Goal: Task Accomplishment & Management: Manage account settings

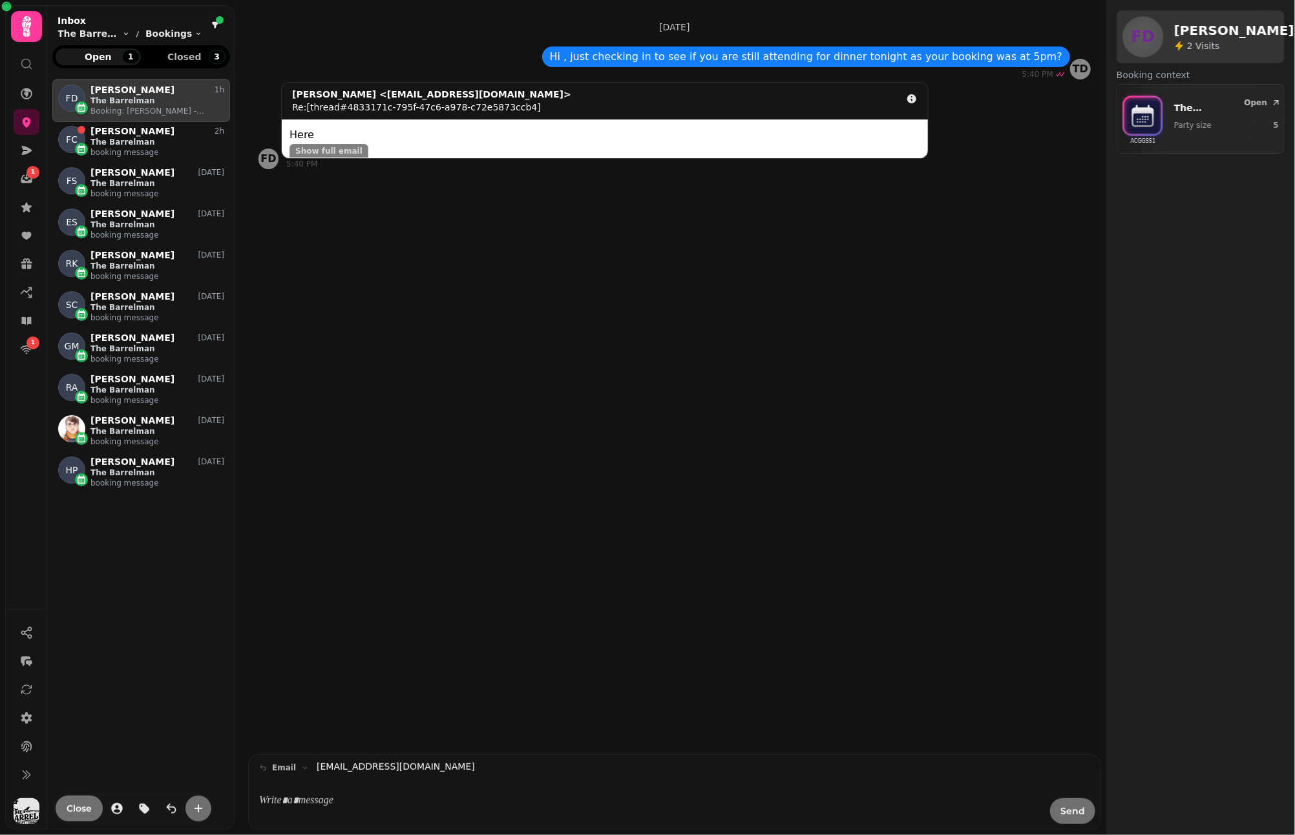
scroll to position [725, 167]
click at [35, 24] on icon at bounding box center [27, 27] width 26 height 26
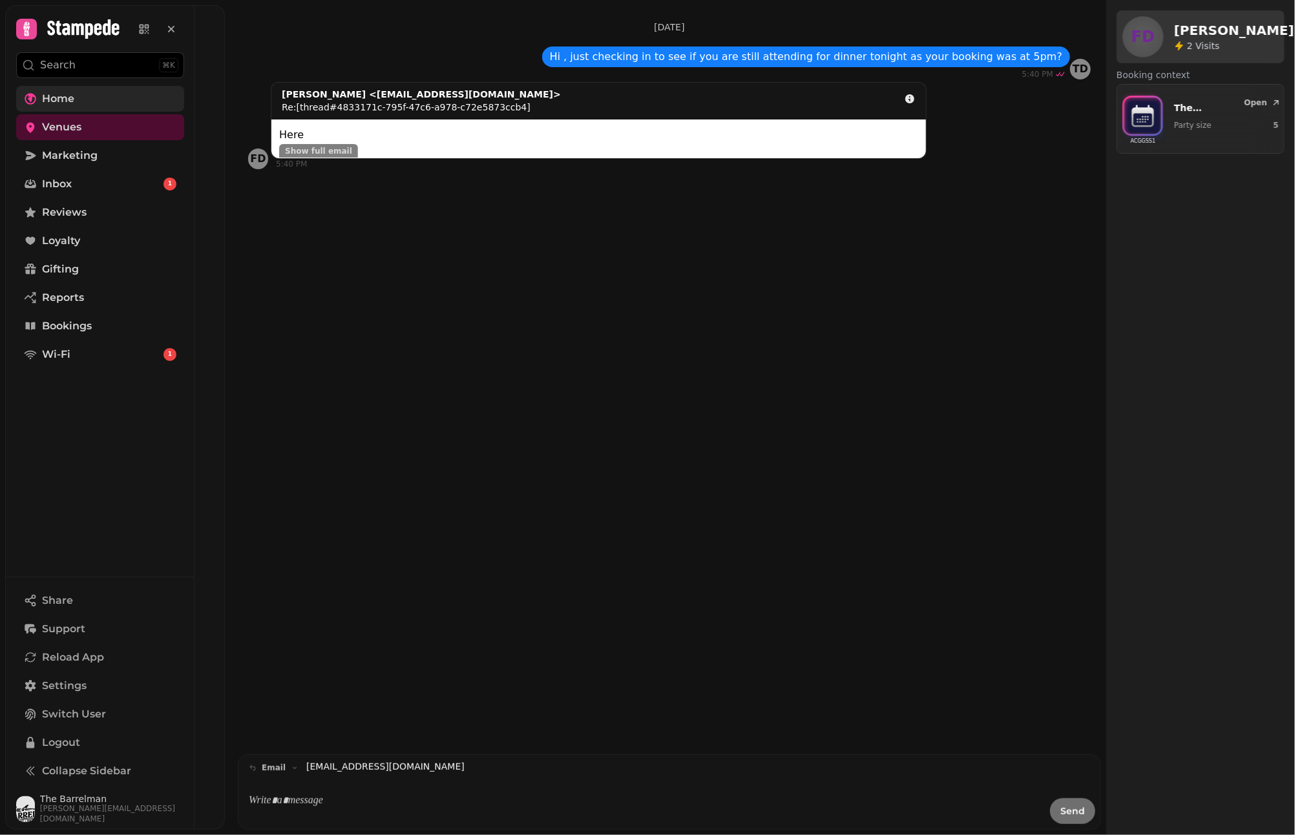
click at [85, 99] on link "Home" at bounding box center [100, 99] width 168 height 26
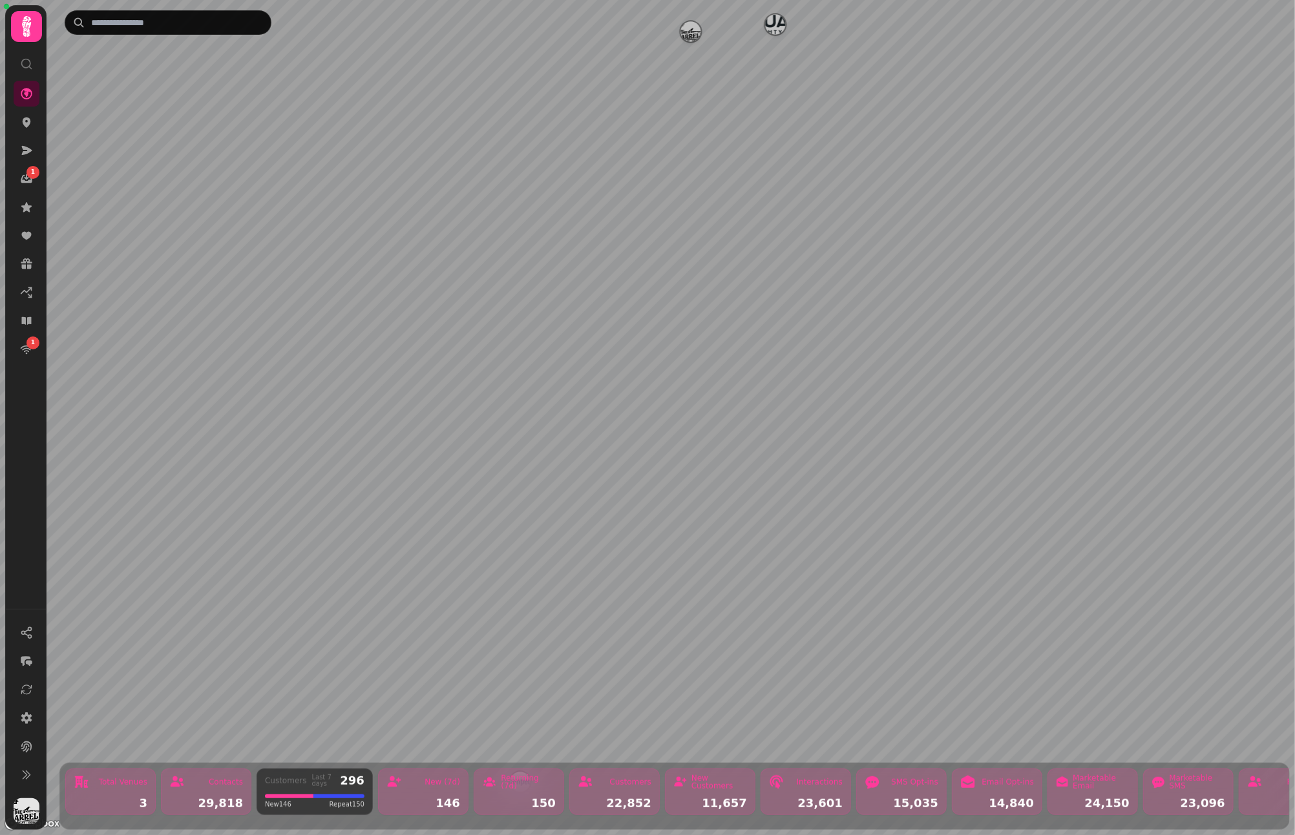
click at [27, 33] on icon at bounding box center [26, 26] width 9 height 21
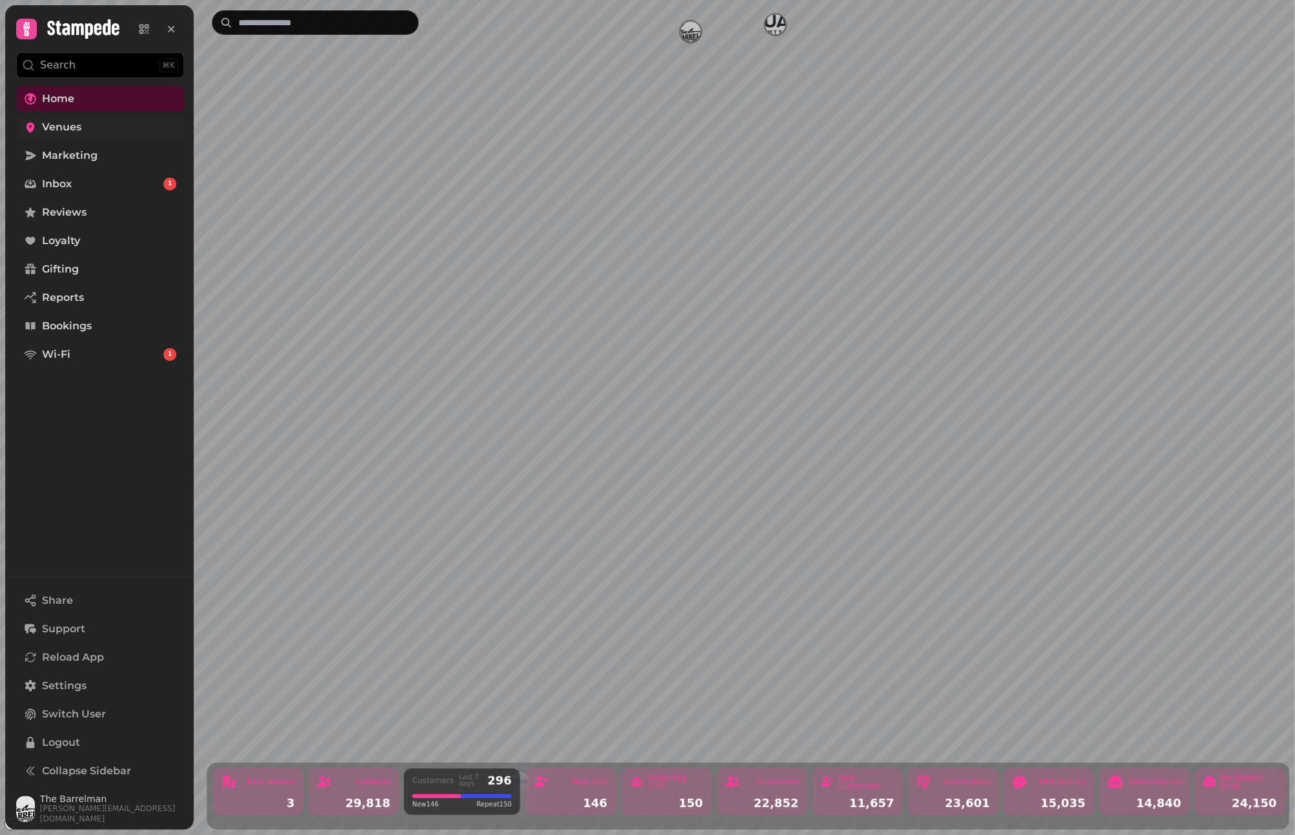
click at [78, 128] on span "Venues" at bounding box center [61, 128] width 39 height 16
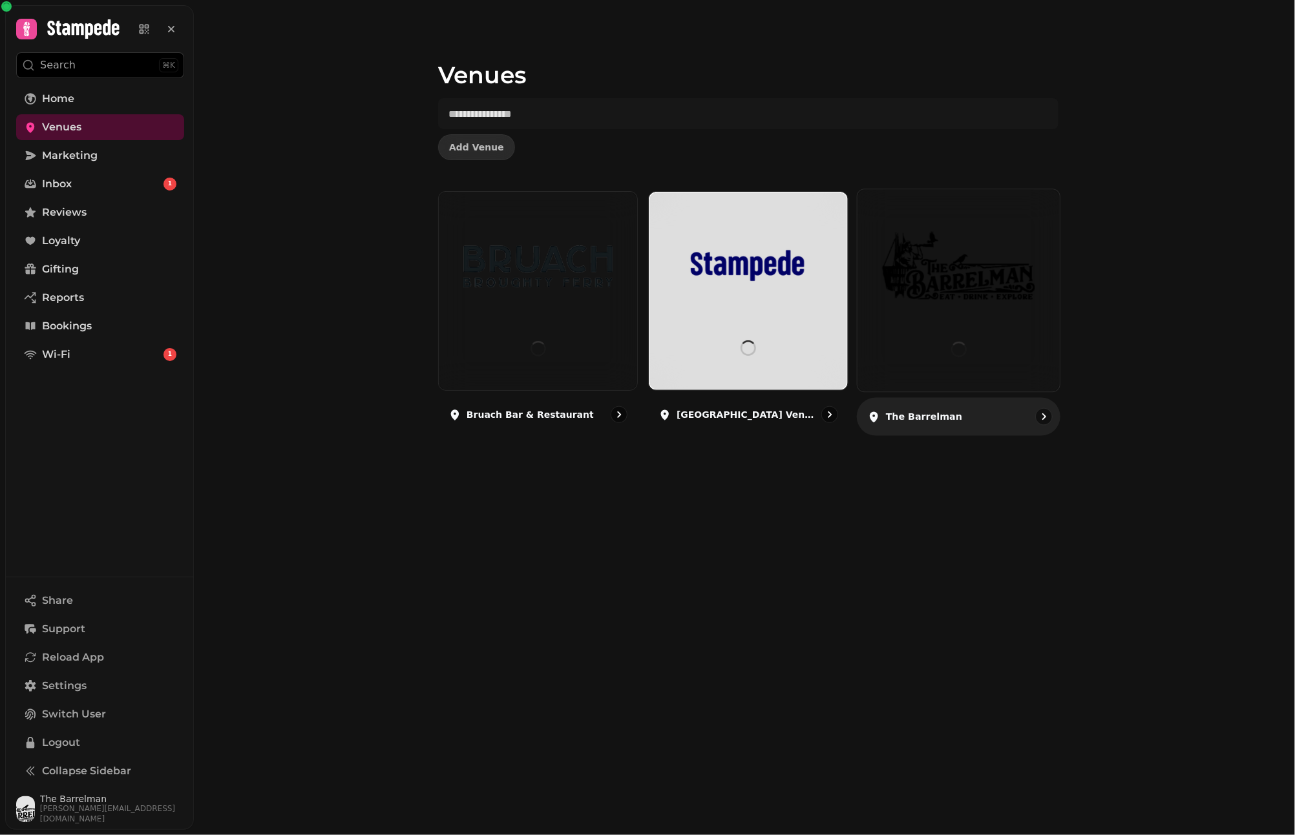
click at [973, 295] on img at bounding box center [958, 266] width 152 height 85
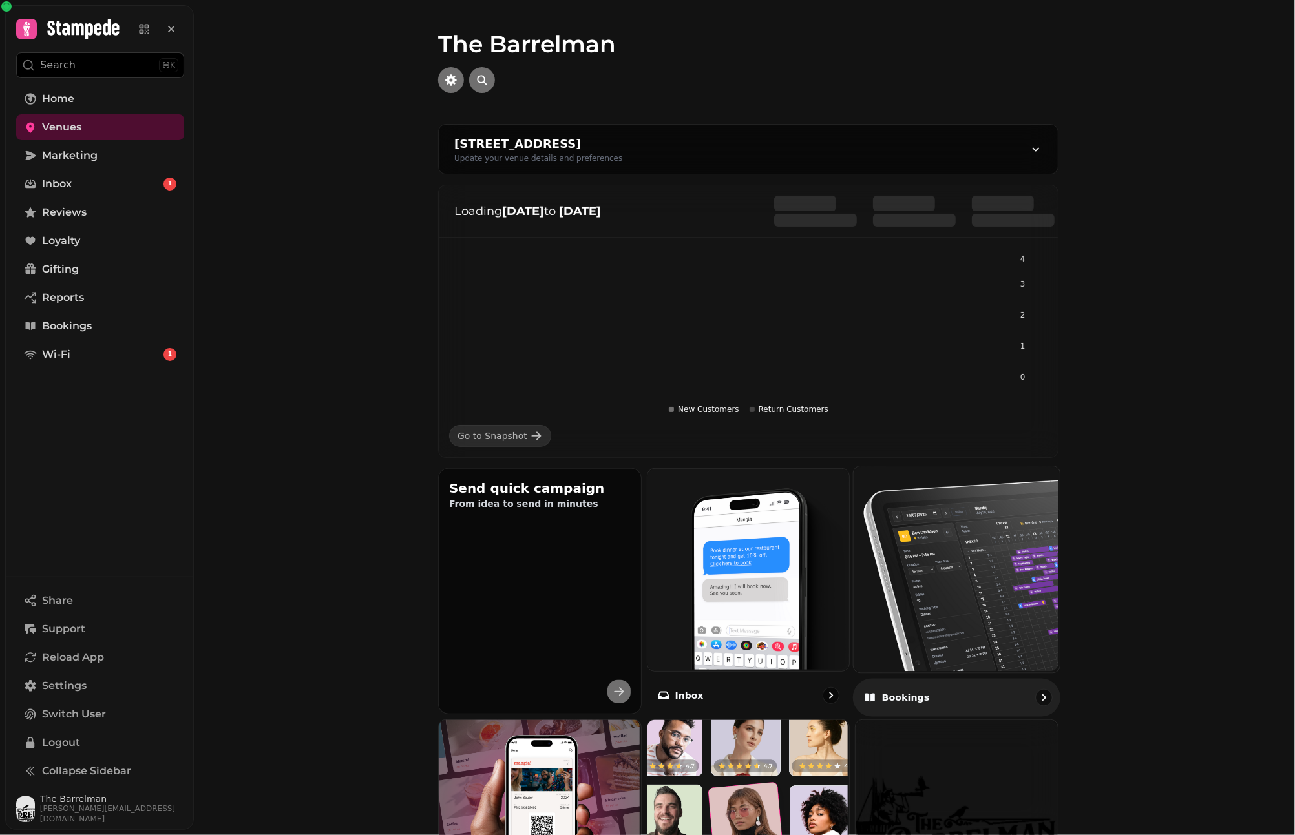
click at [890, 557] on img at bounding box center [955, 568] width 206 height 206
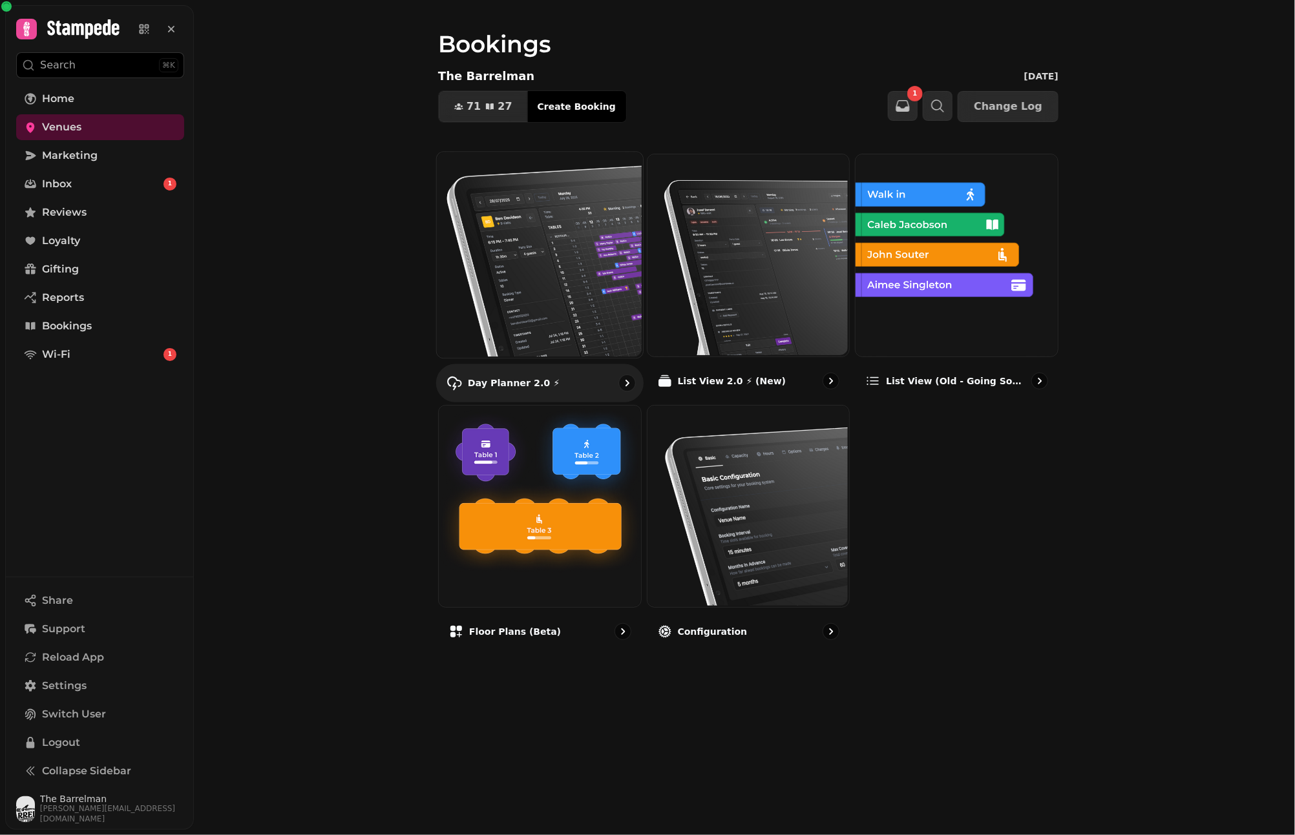
click at [540, 255] on img at bounding box center [538, 254] width 206 height 206
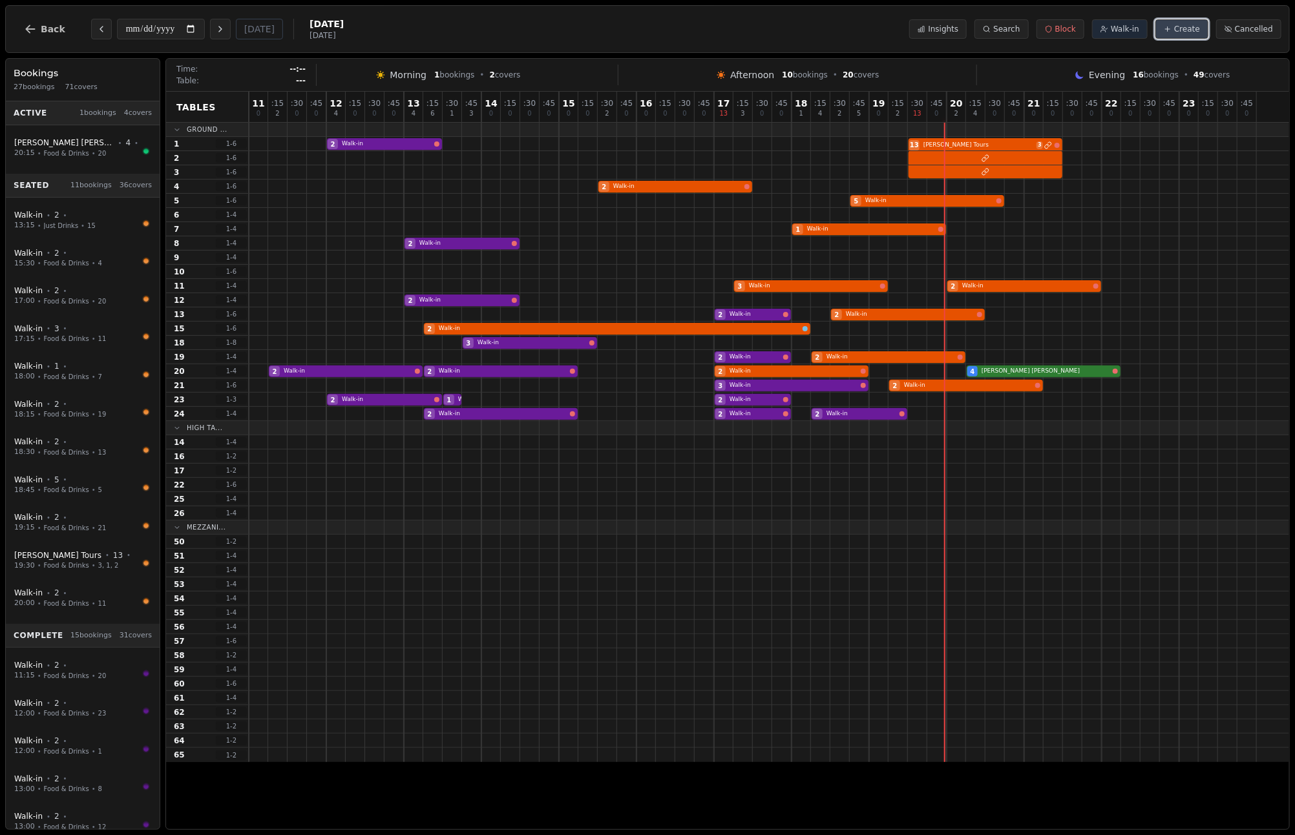
click at [1183, 33] on span "Create" at bounding box center [1187, 29] width 26 height 10
select select "****"
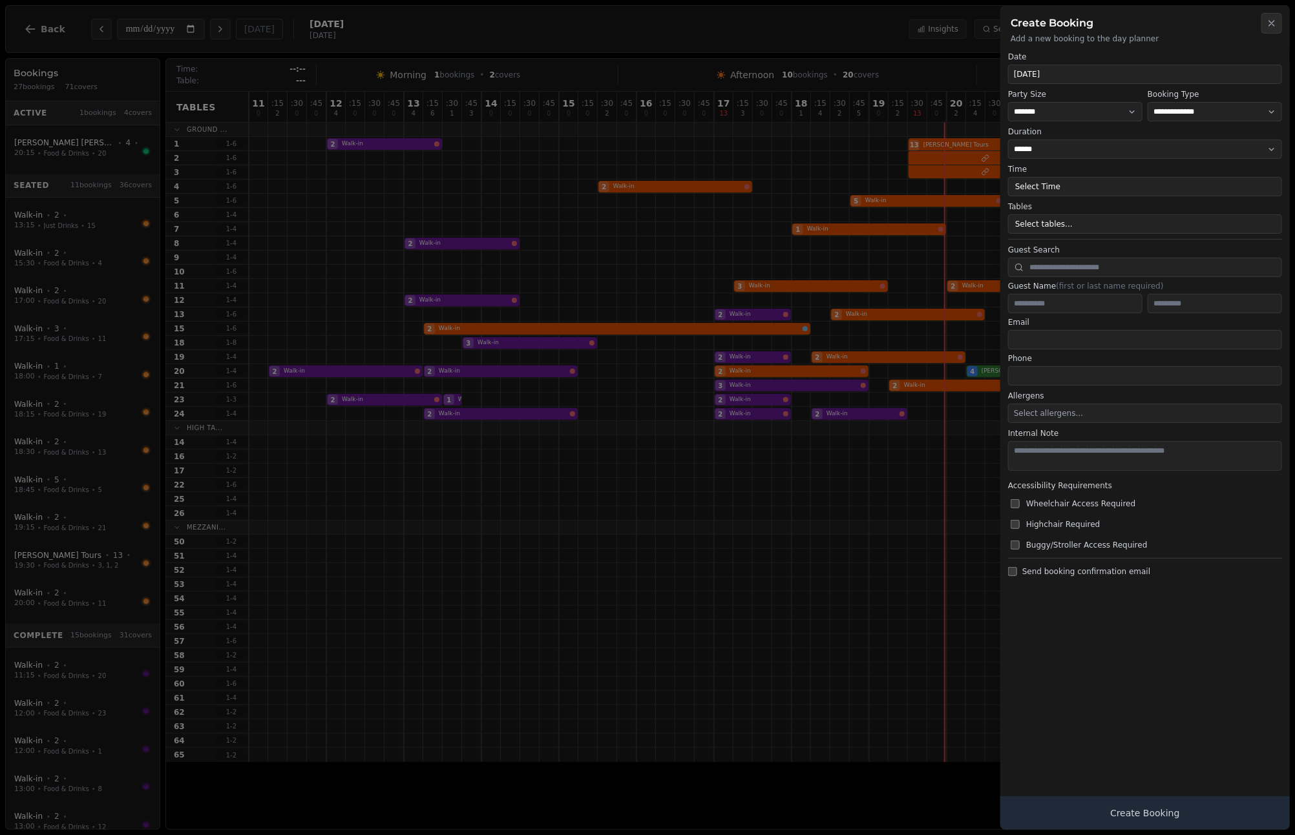
click at [751, 41] on div at bounding box center [647, 417] width 1295 height 835
click at [736, 30] on div at bounding box center [647, 417] width 1295 height 835
click at [1274, 32] on button "Close" at bounding box center [1271, 23] width 21 height 21
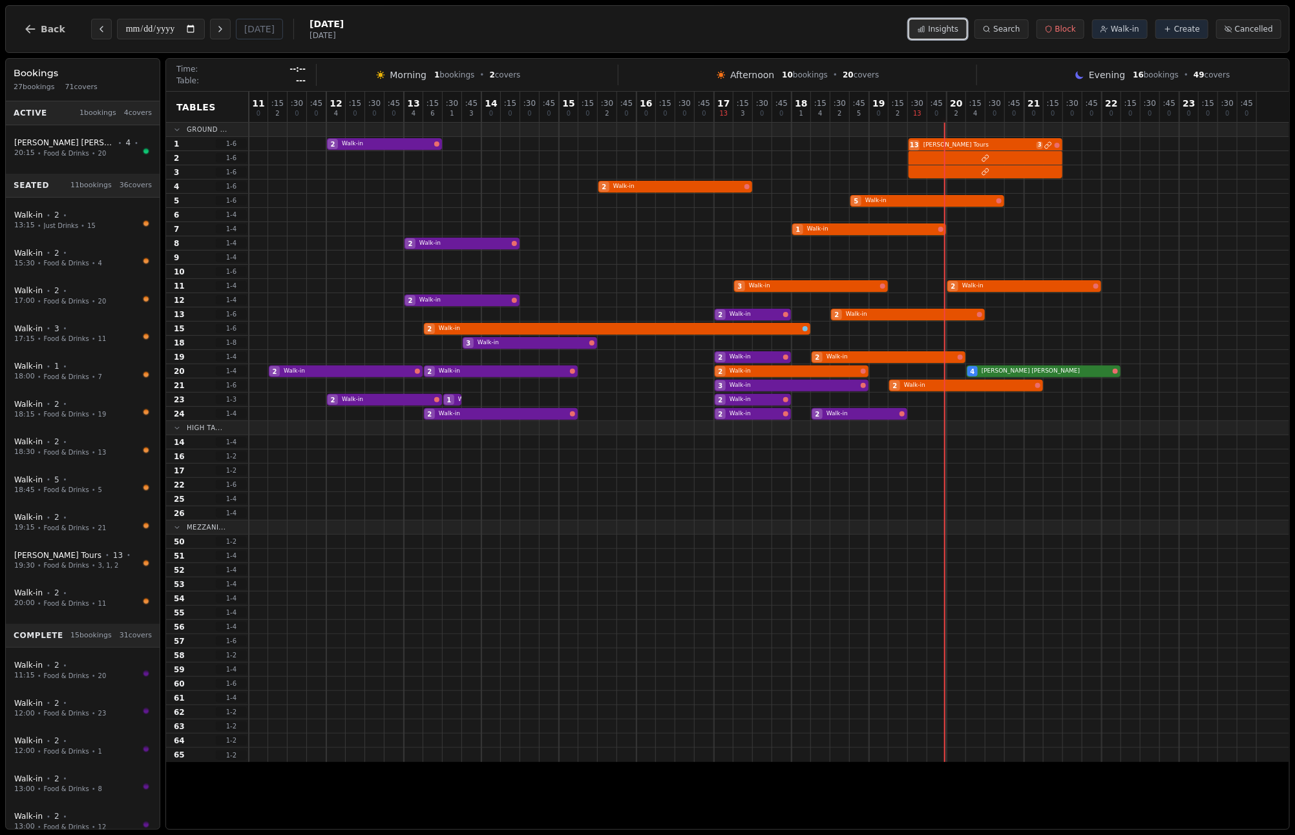
click at [958, 33] on span "Insights" at bounding box center [943, 29] width 30 height 10
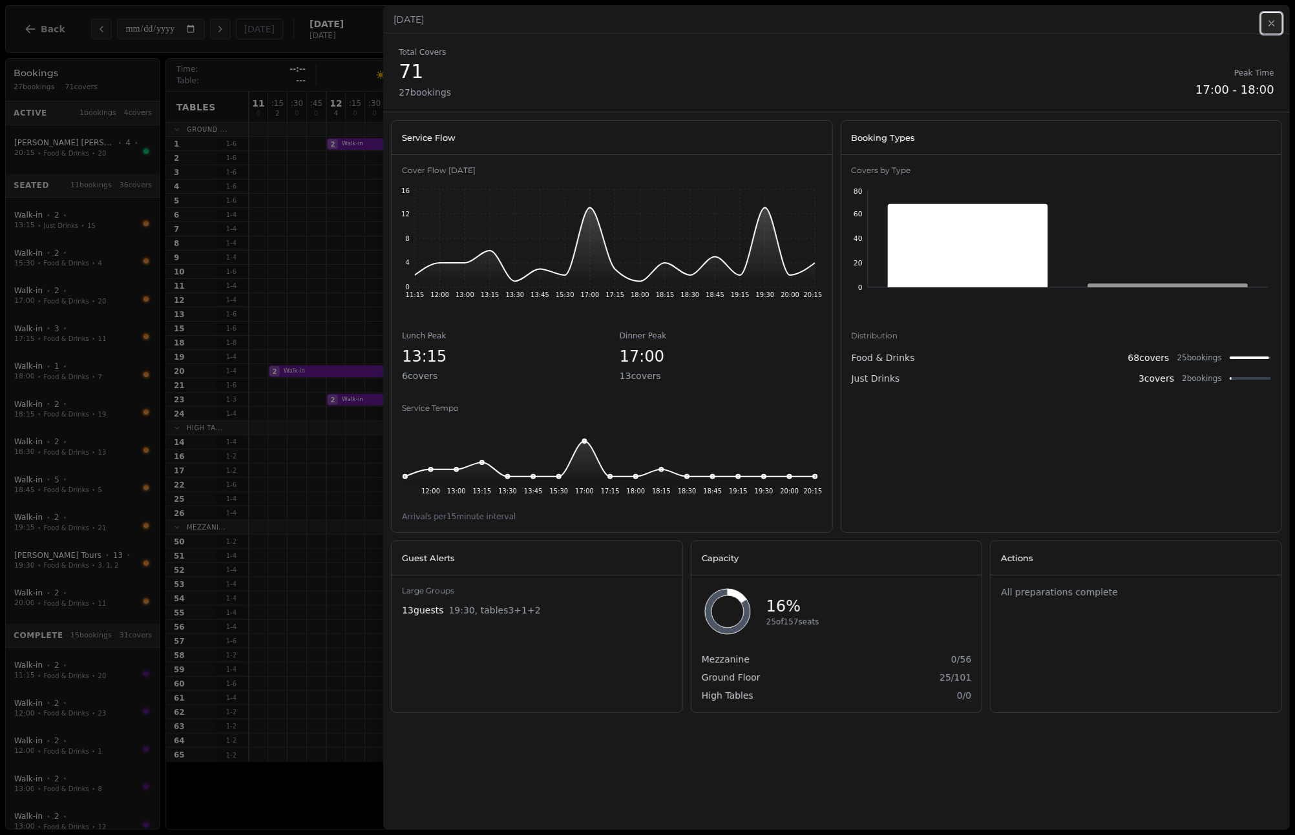
click at [1279, 27] on button "Close" at bounding box center [1271, 23] width 21 height 21
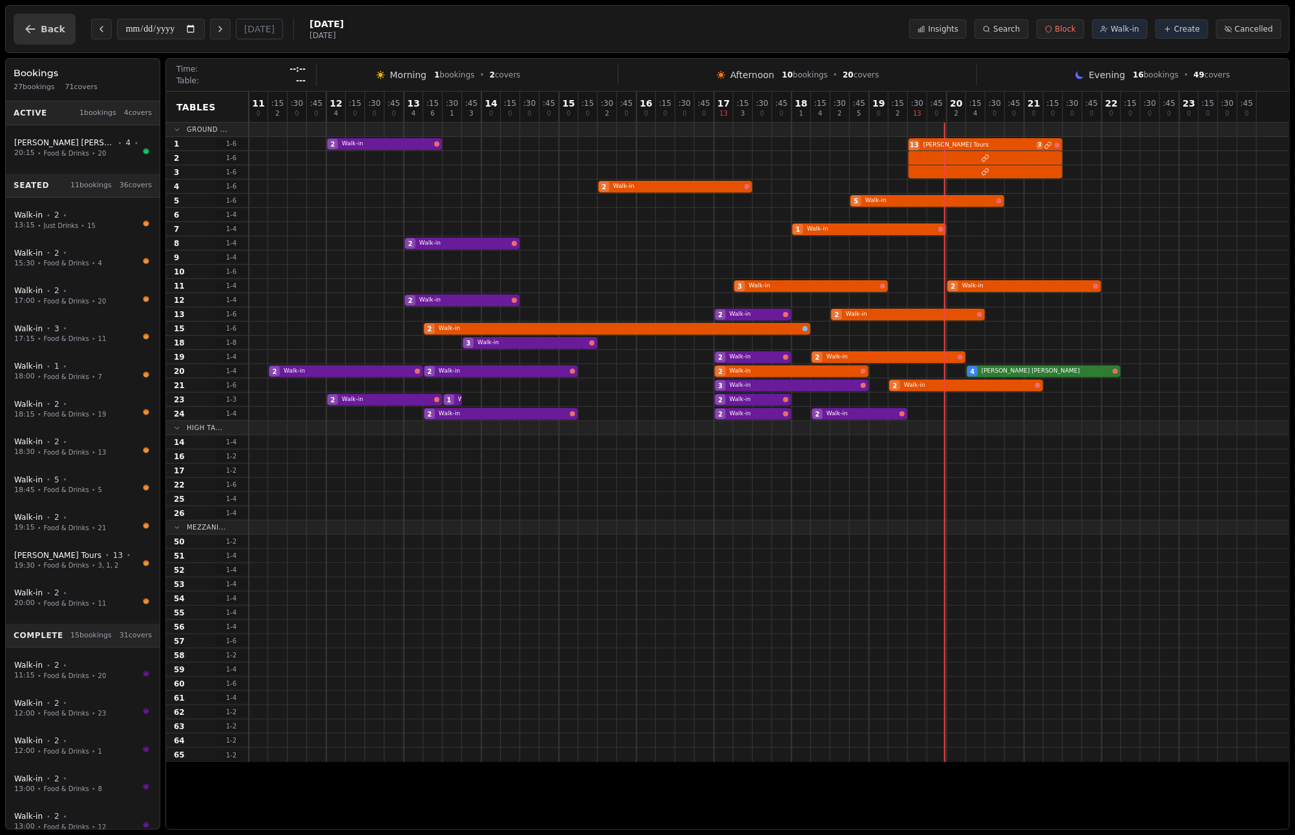
click at [47, 34] on span "Back" at bounding box center [53, 29] width 25 height 9
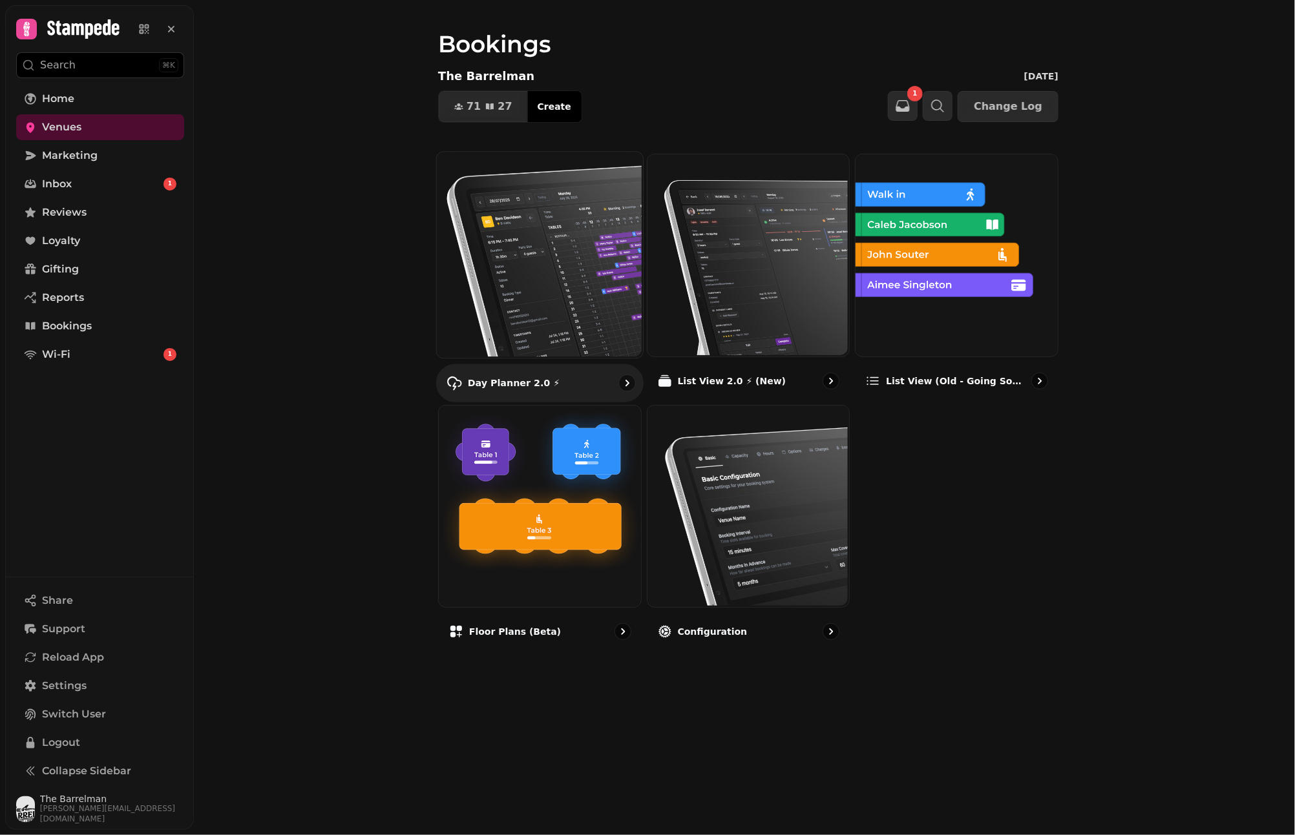
click at [532, 214] on img at bounding box center [538, 254] width 206 height 206
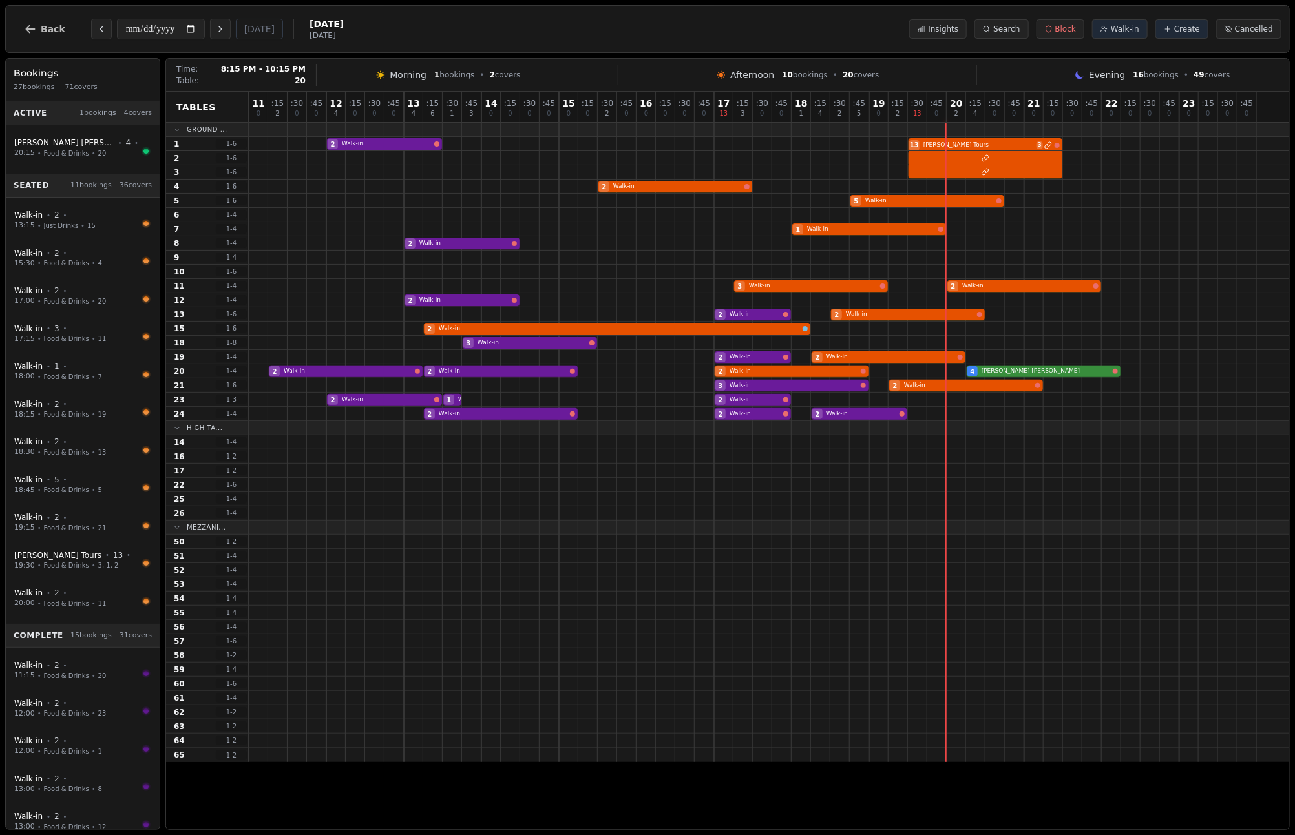
click at [1028, 371] on div "2 Walk-in 2 Walk-in 2 Walk-in 4 Martina Quintiliani" at bounding box center [769, 371] width 1040 height 14
select select "****"
select select "*"
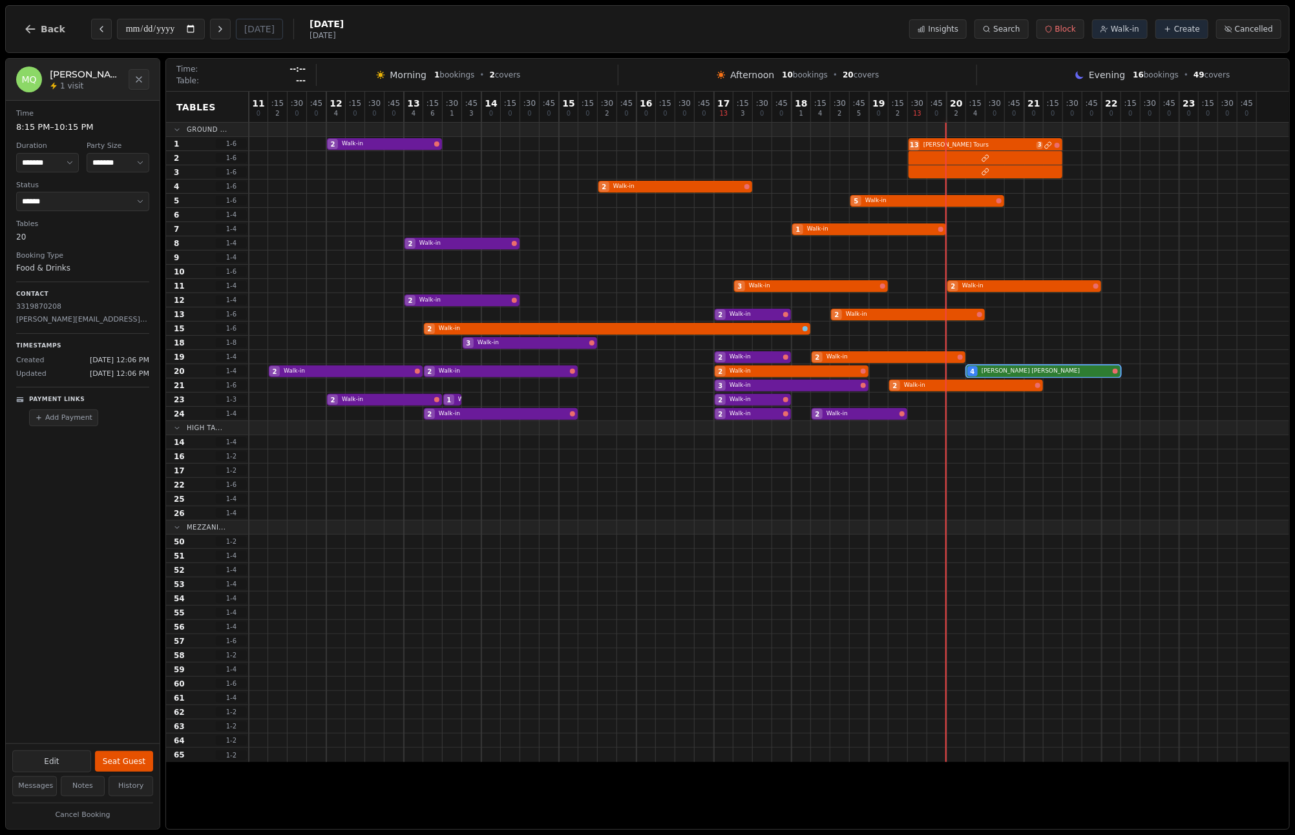
click at [54, 421] on button "Add Payment" at bounding box center [63, 418] width 69 height 17
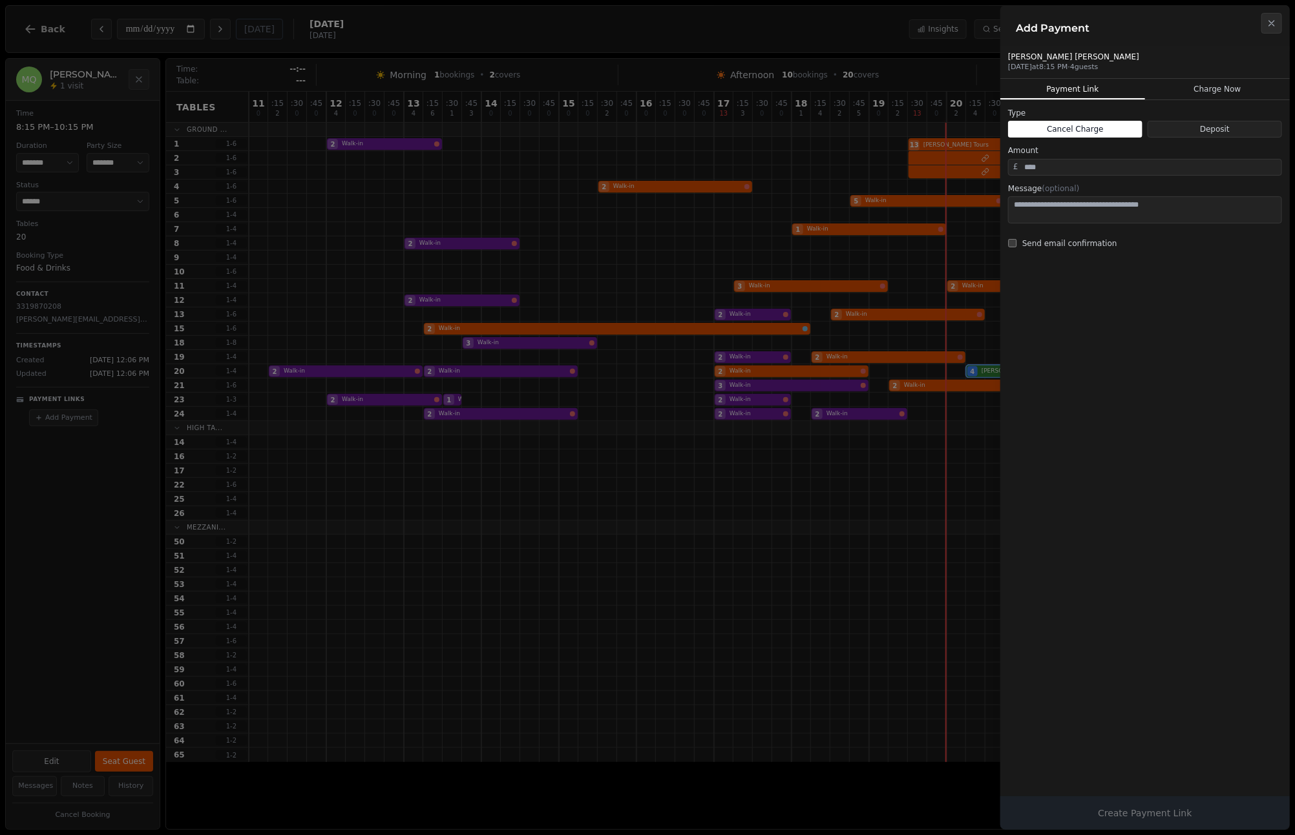
click at [1225, 92] on button "Charge Now" at bounding box center [1217, 89] width 145 height 21
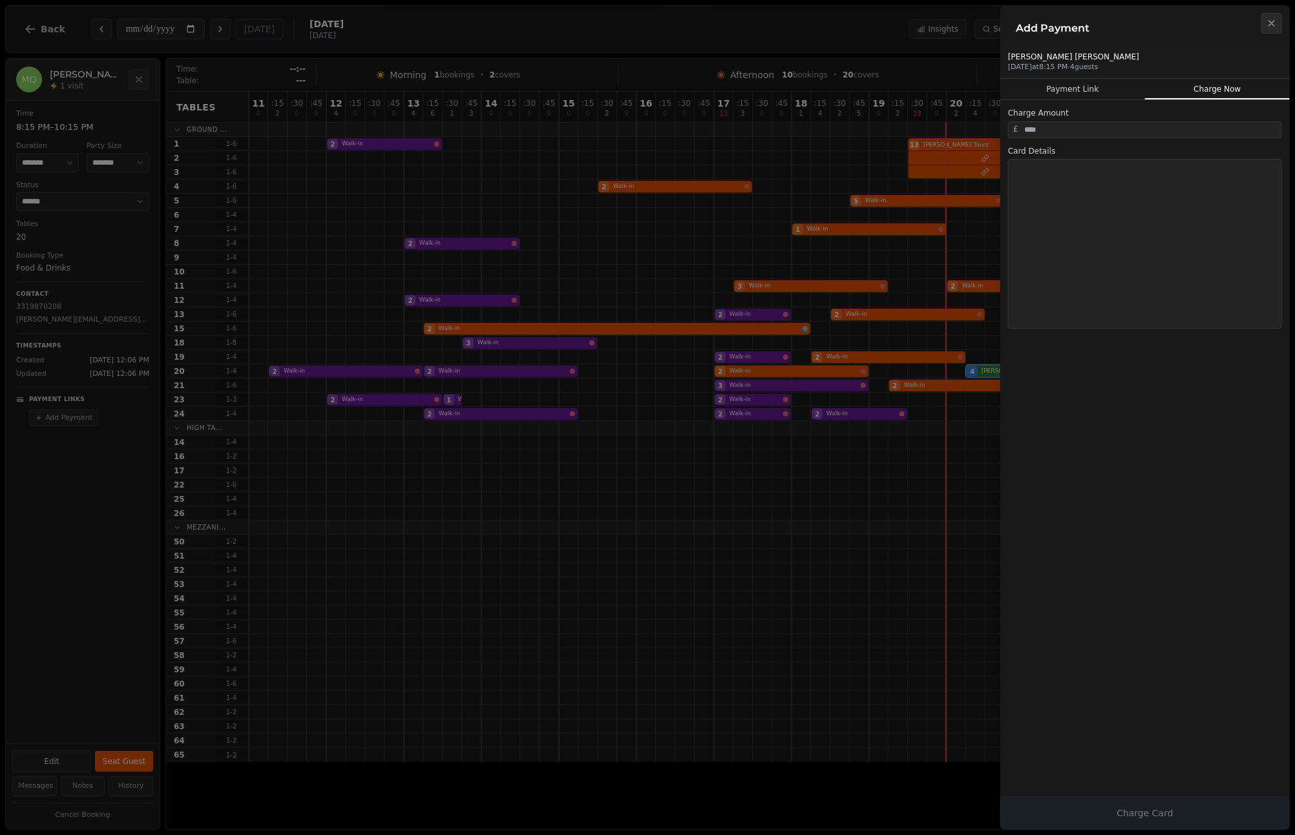
click at [1085, 92] on button "Payment Link" at bounding box center [1072, 89] width 145 height 21
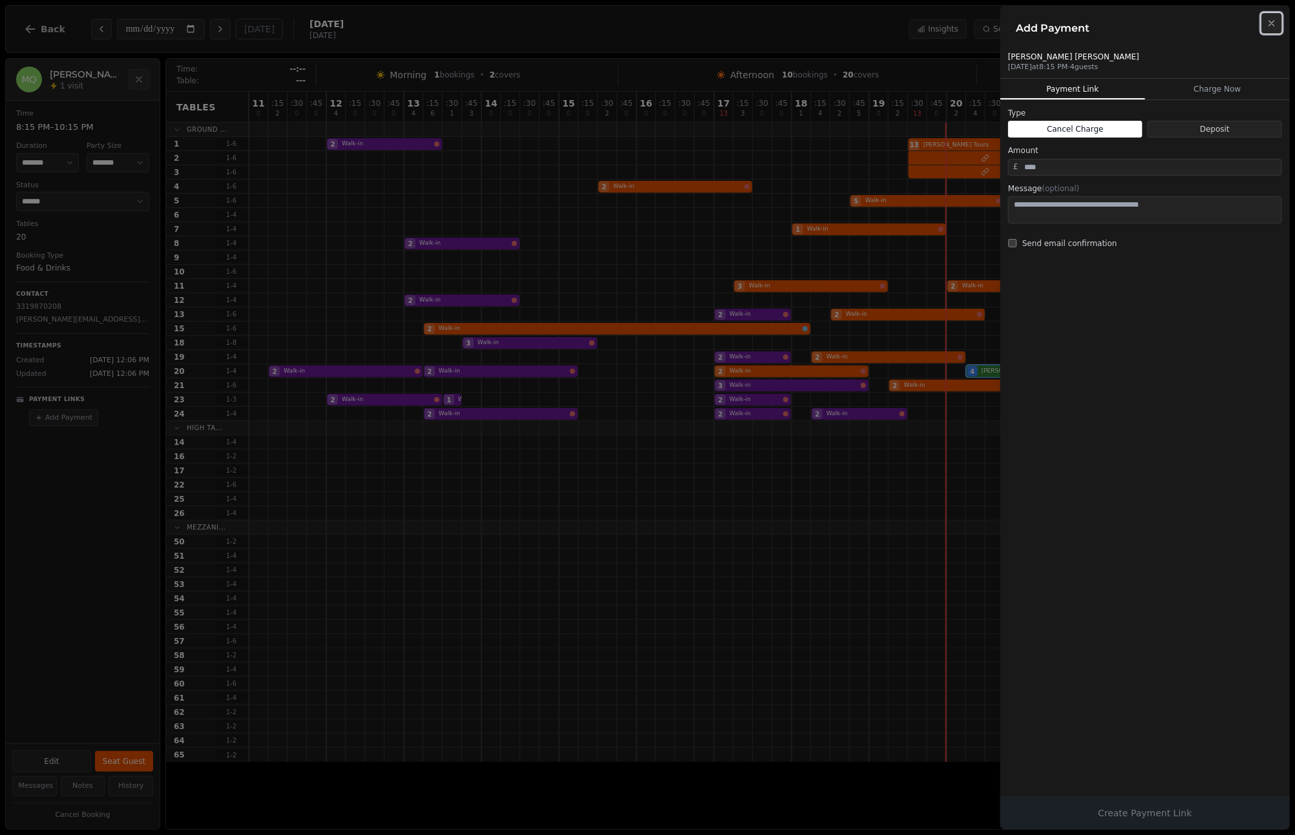
click at [1265, 18] on button "Close" at bounding box center [1271, 23] width 21 height 21
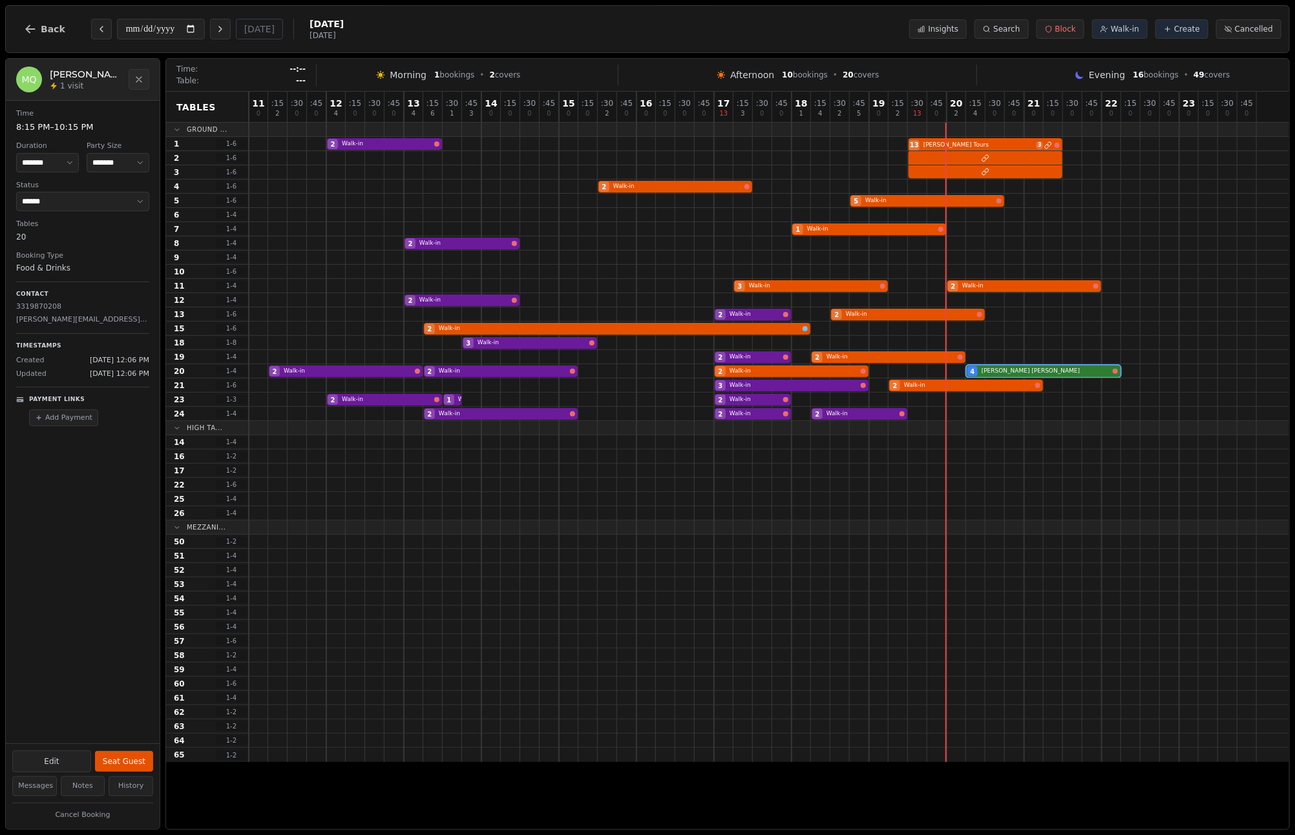
click at [107, 472] on div "Time 8:15 PM – 10:15 PM Duration ******* ******* ******* ****** ****** ****** *…" at bounding box center [83, 422] width 154 height 643
click at [21, 30] on button "Back" at bounding box center [45, 29] width 62 height 31
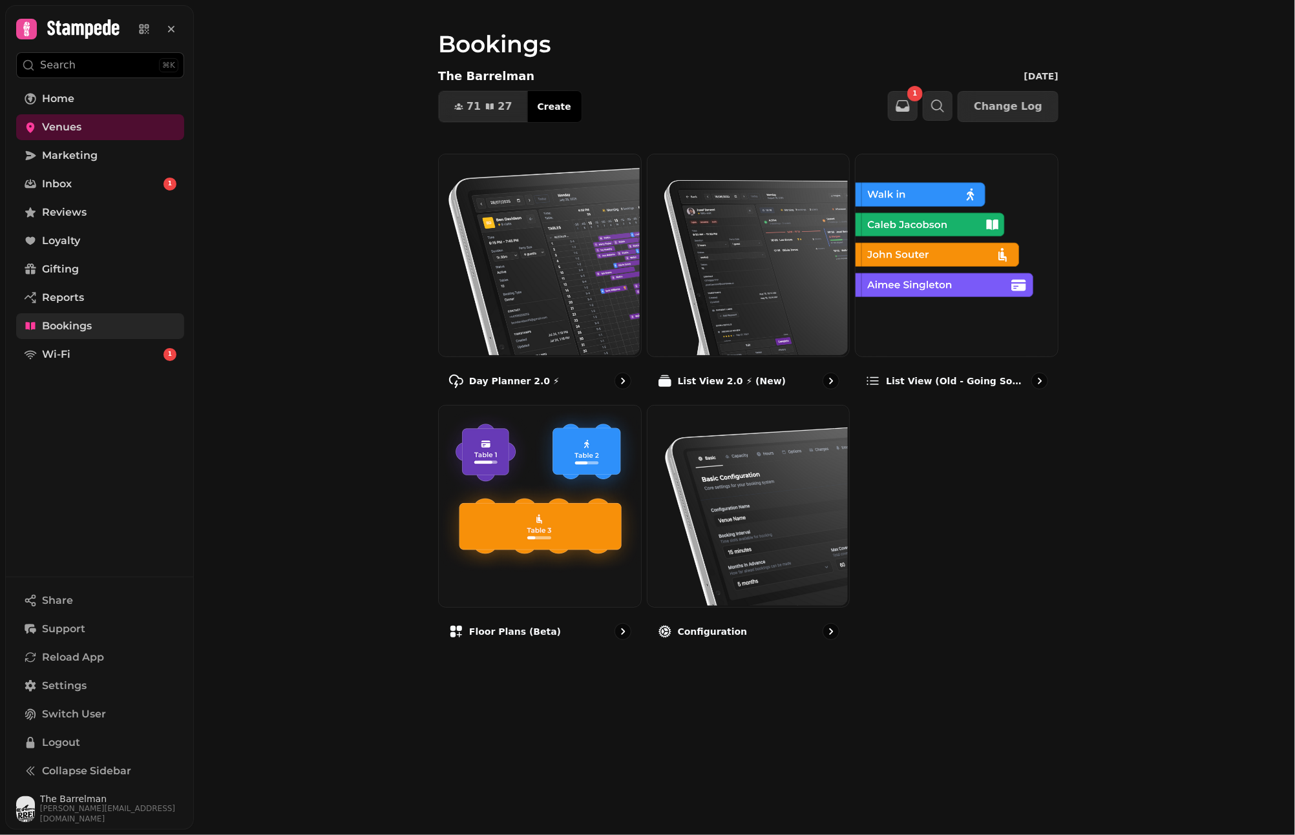
click at [71, 322] on span "Bookings" at bounding box center [67, 326] width 50 height 16
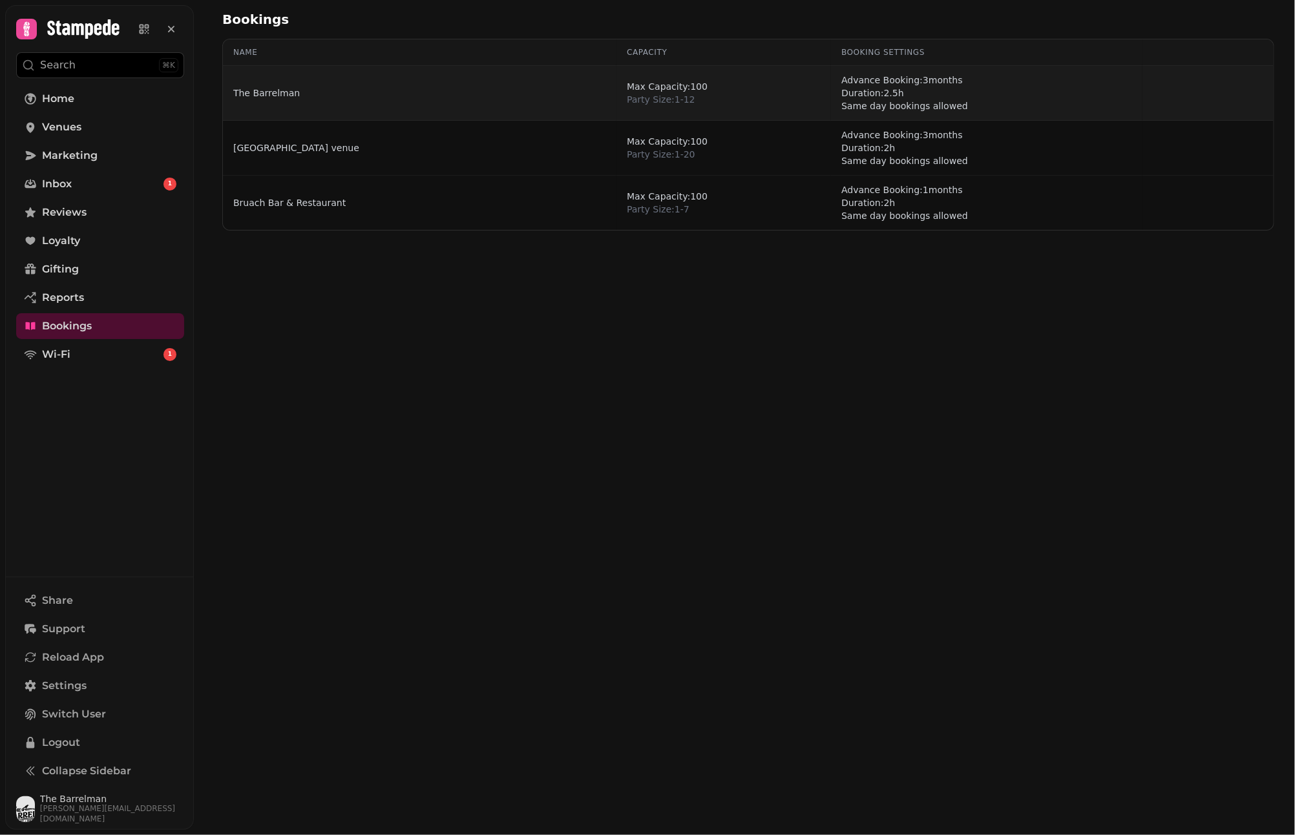
click at [277, 99] on td "The Barrelman" at bounding box center [419, 93] width 393 height 55
click at [280, 88] on link "The Barrelman" at bounding box center [266, 93] width 67 height 13
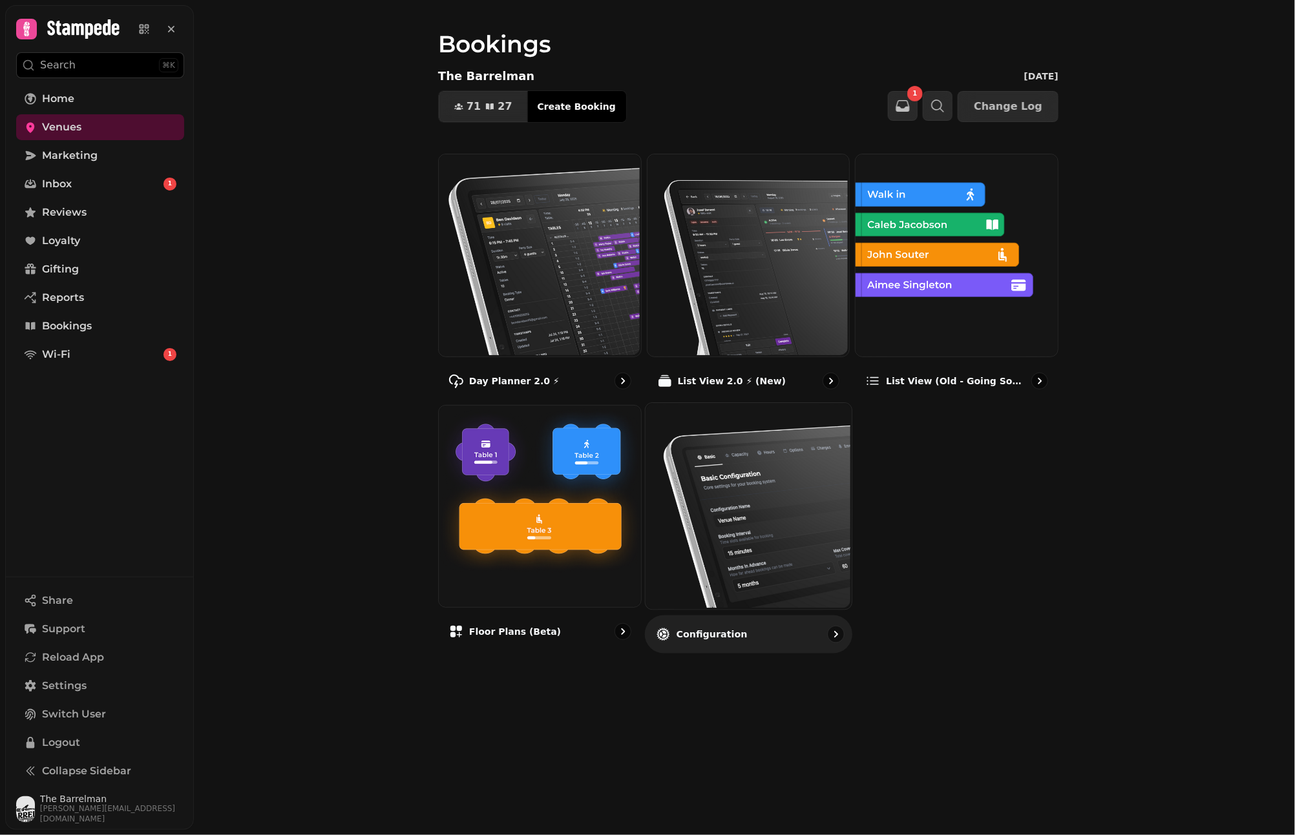
click at [817, 450] on img at bounding box center [746, 505] width 206 height 206
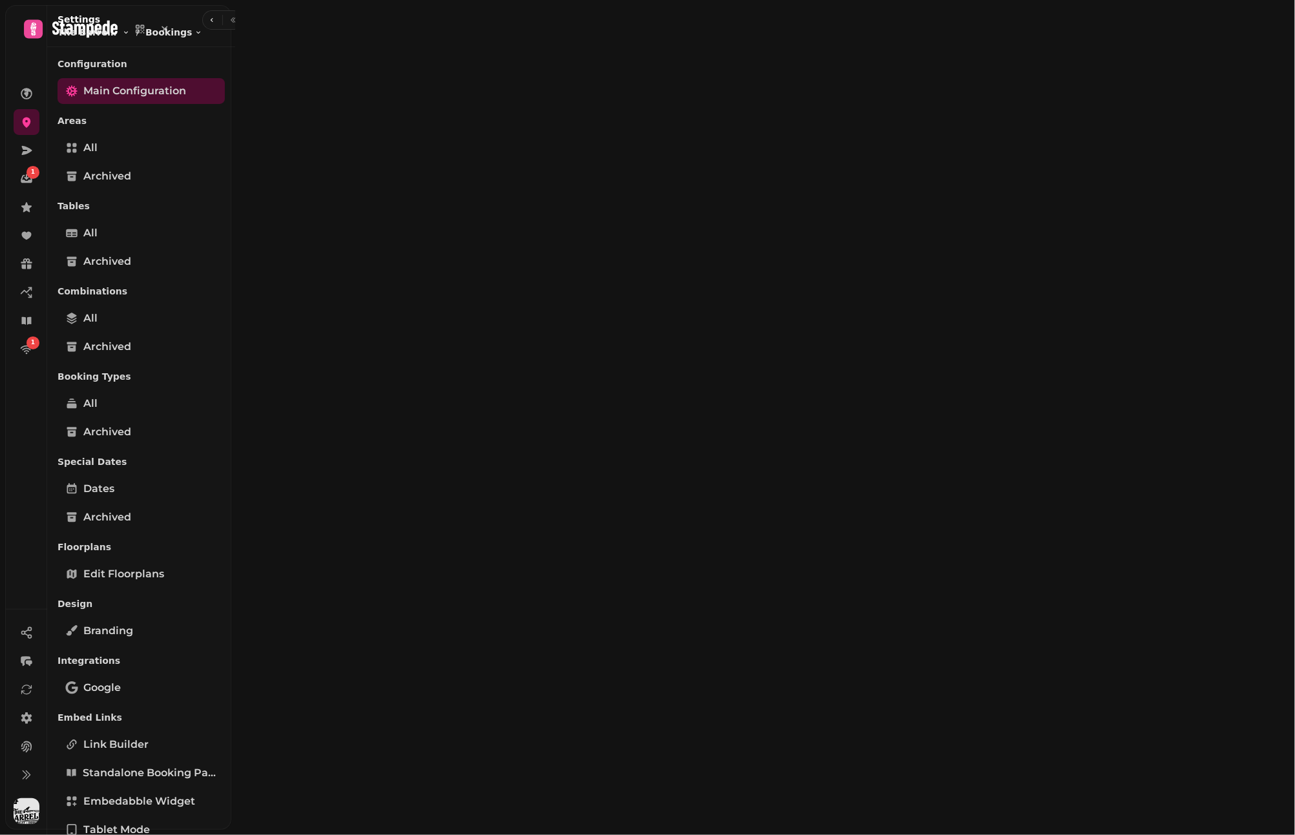
select select "**********"
select select "*"
select select "**"
select select "***"
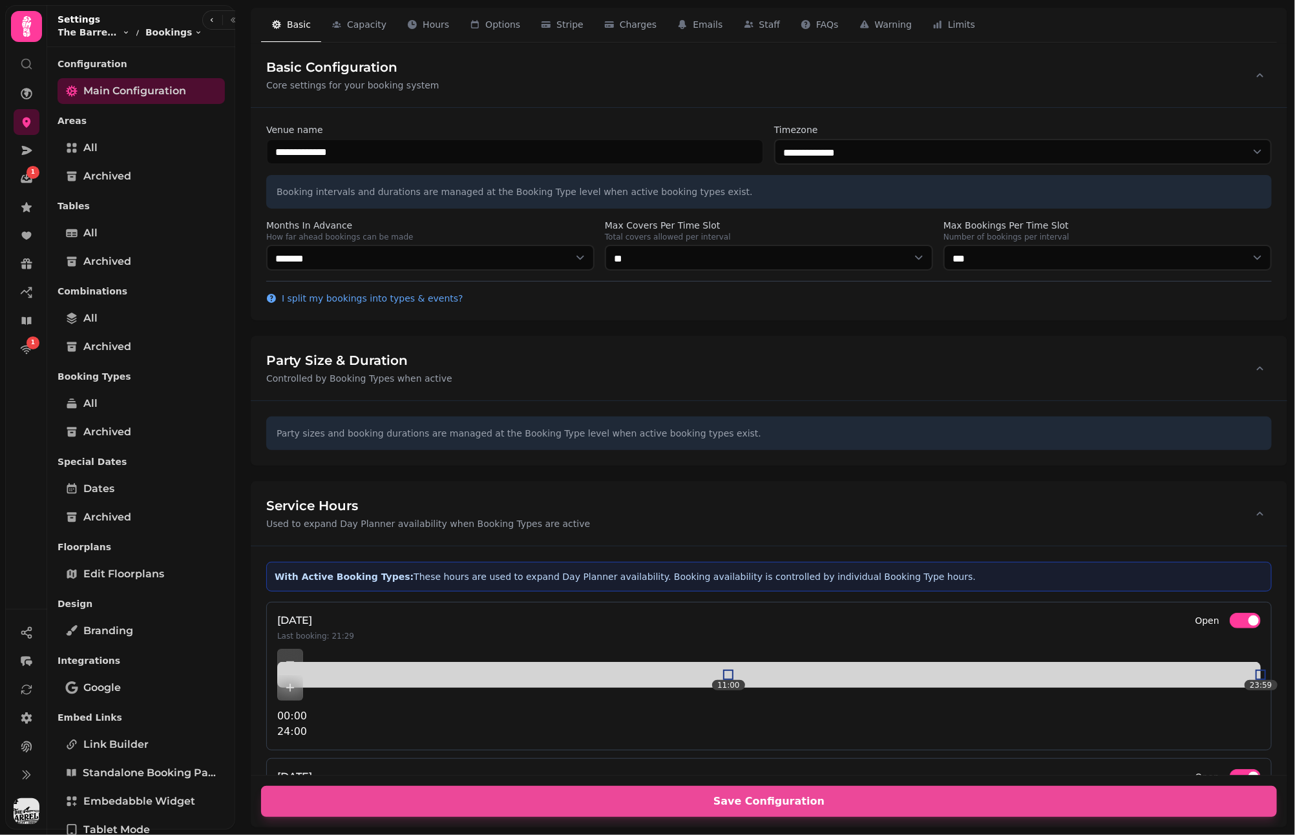
select select "**********"
click at [573, 26] on span "Stripe" at bounding box center [569, 24] width 27 height 13
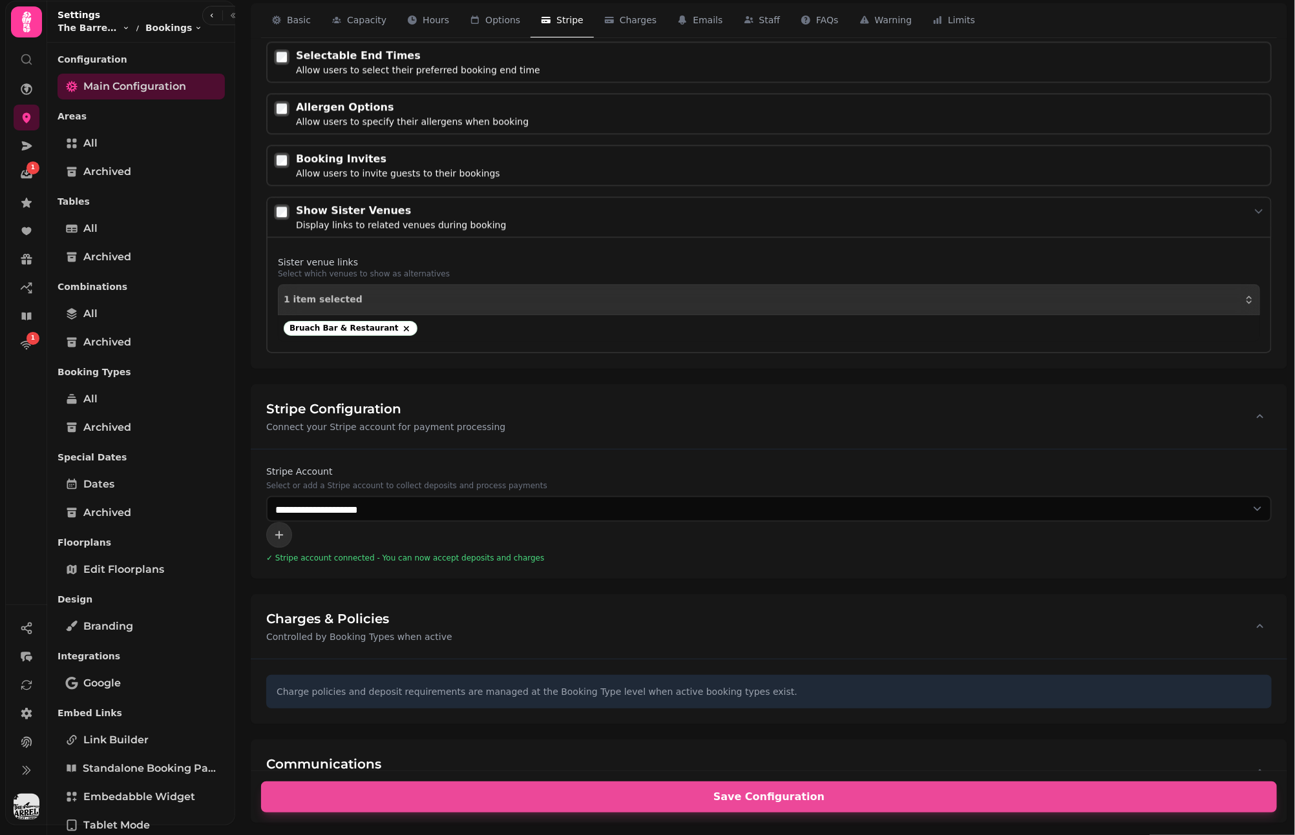
scroll to position [1808, 0]
click at [609, 26] on button "Charges 6" at bounding box center [631, 20] width 74 height 35
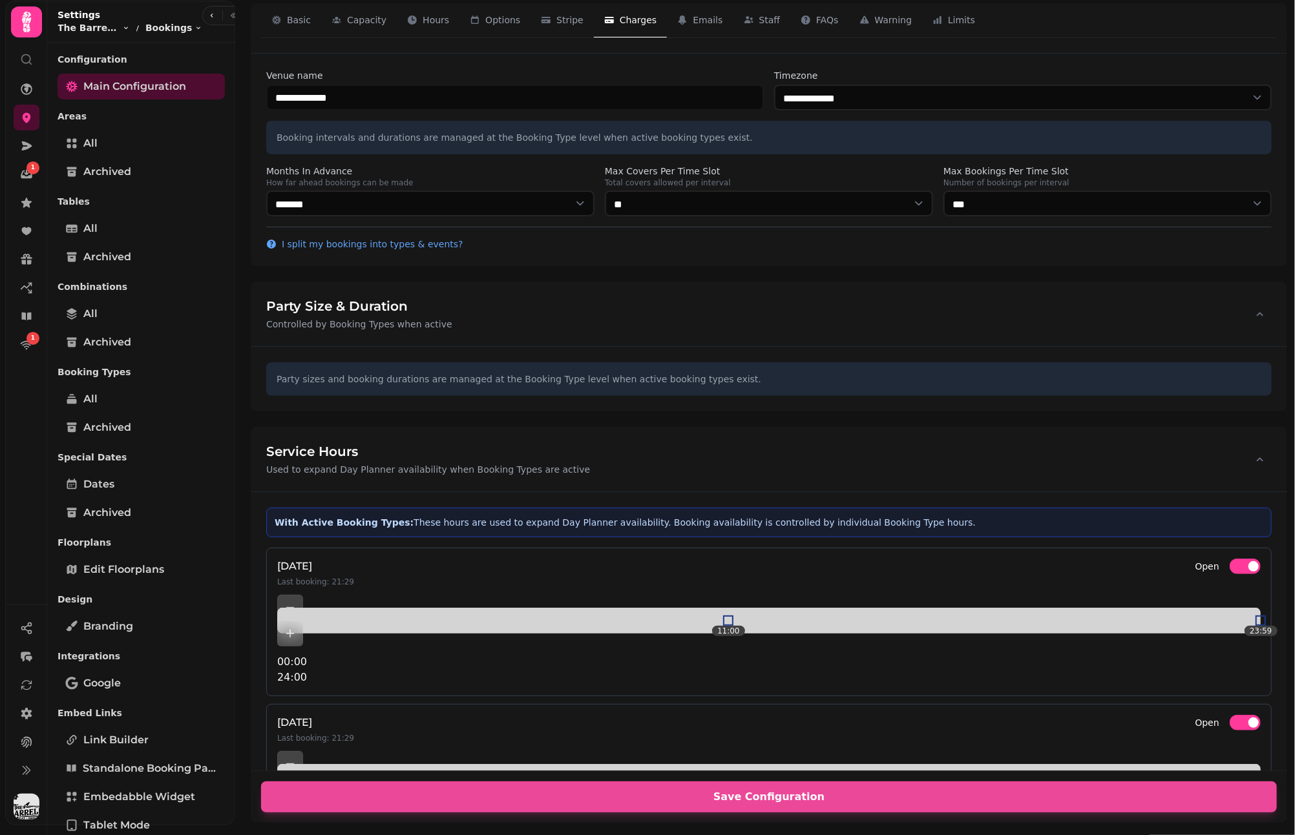
scroll to position [0, 0]
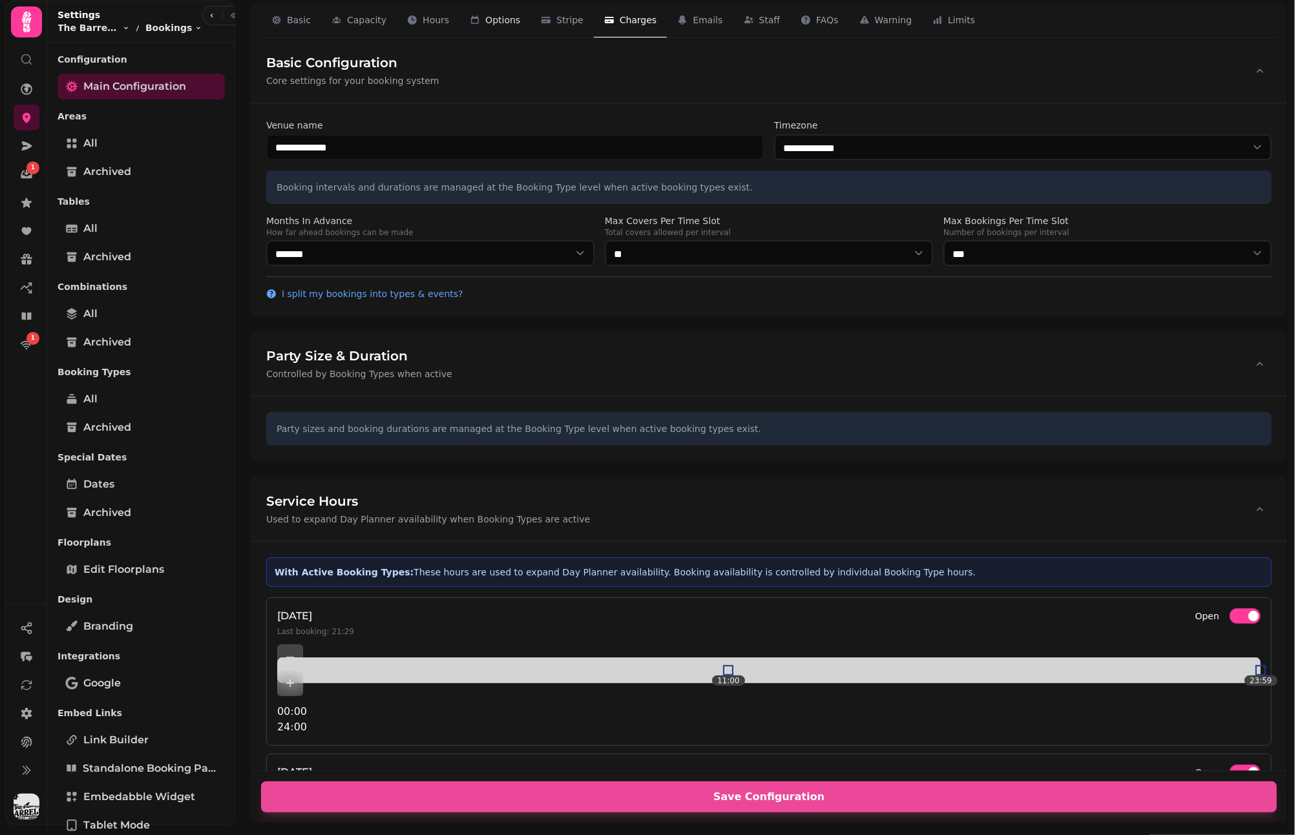
click at [486, 26] on button "Options 4" at bounding box center [494, 20] width 71 height 35
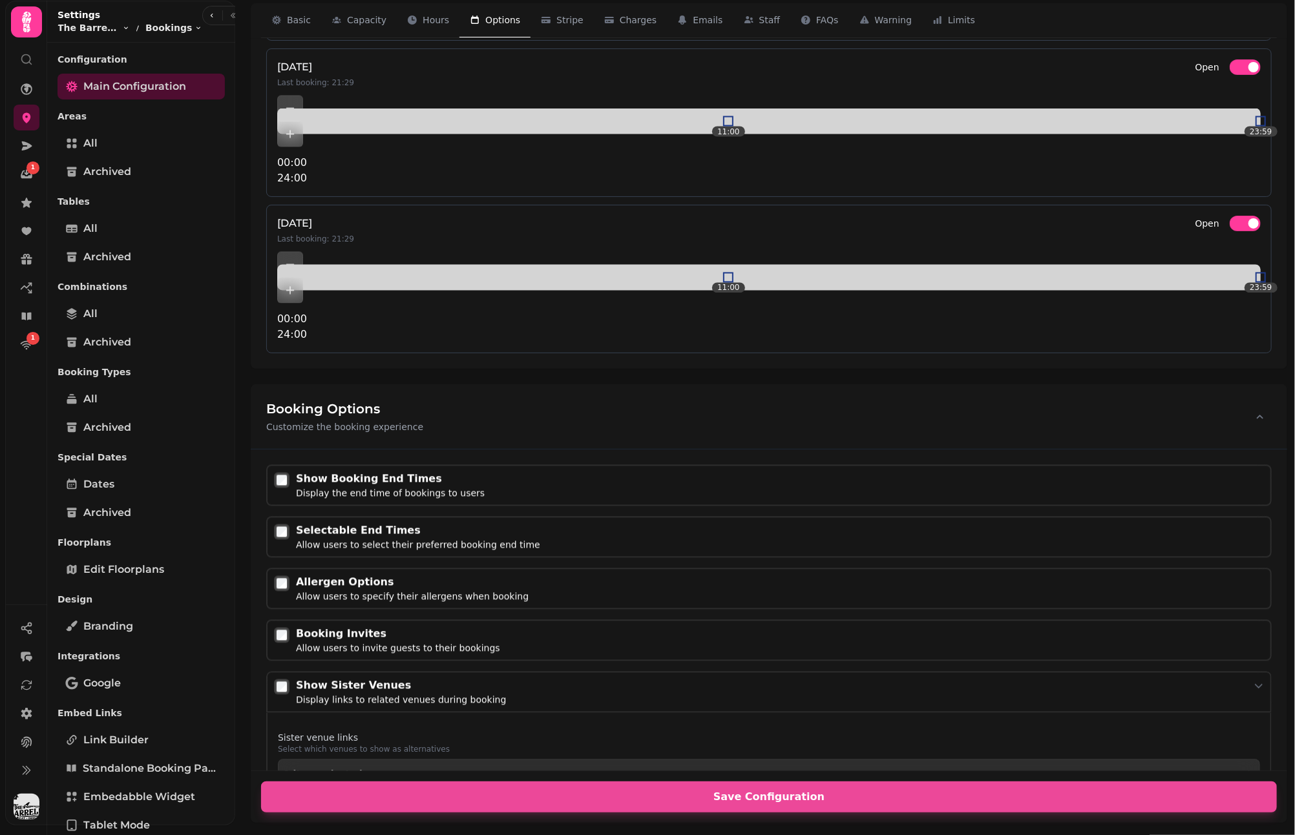
scroll to position [1337, 0]
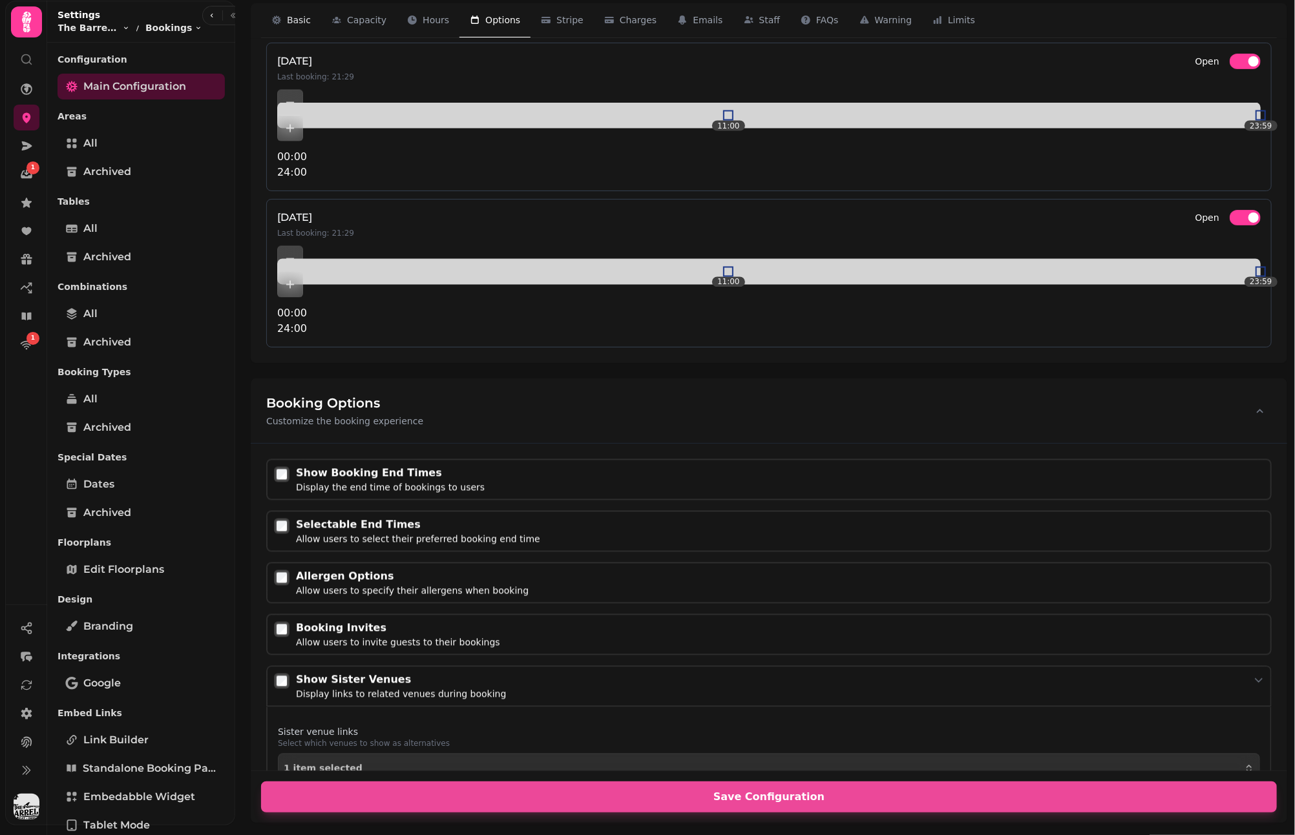
click at [286, 15] on div "Basic 1" at bounding box center [290, 20] width 39 height 13
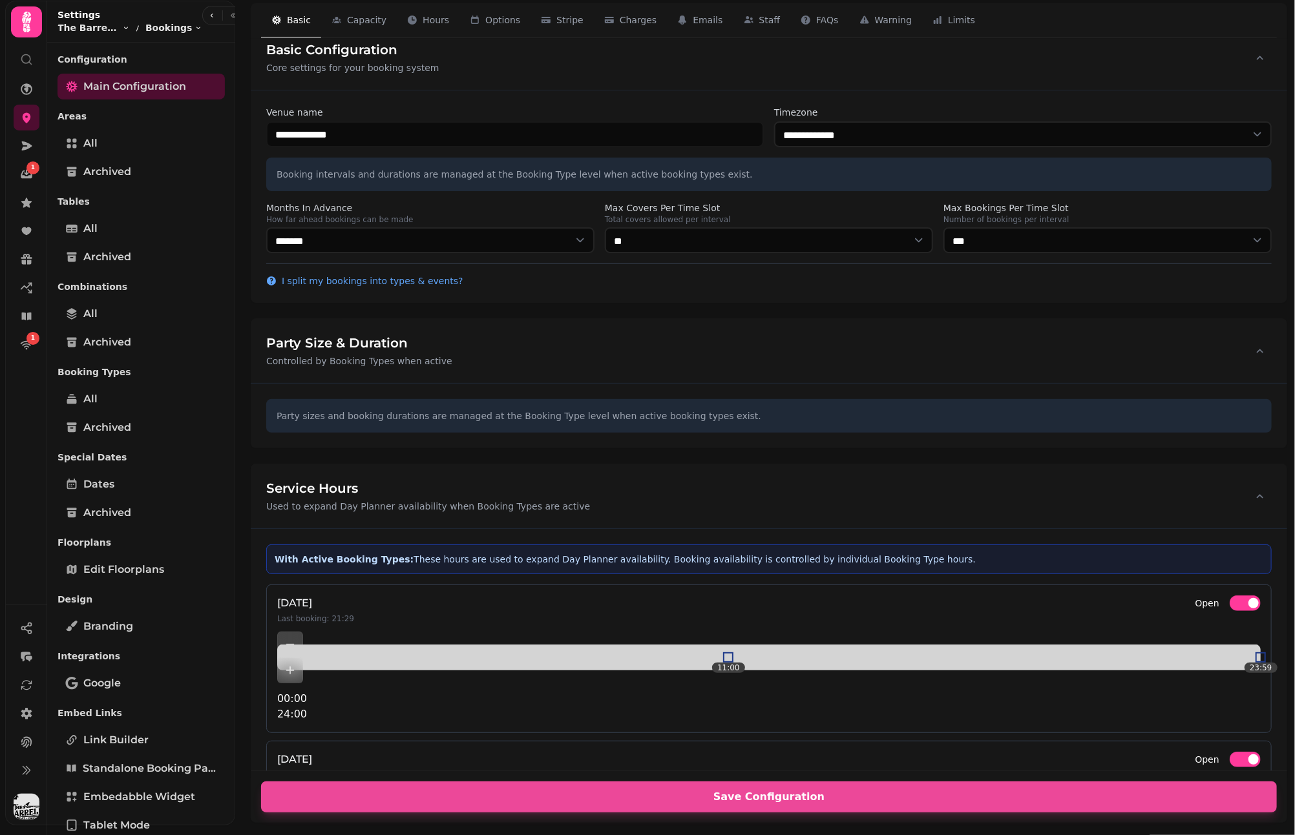
scroll to position [0, 0]
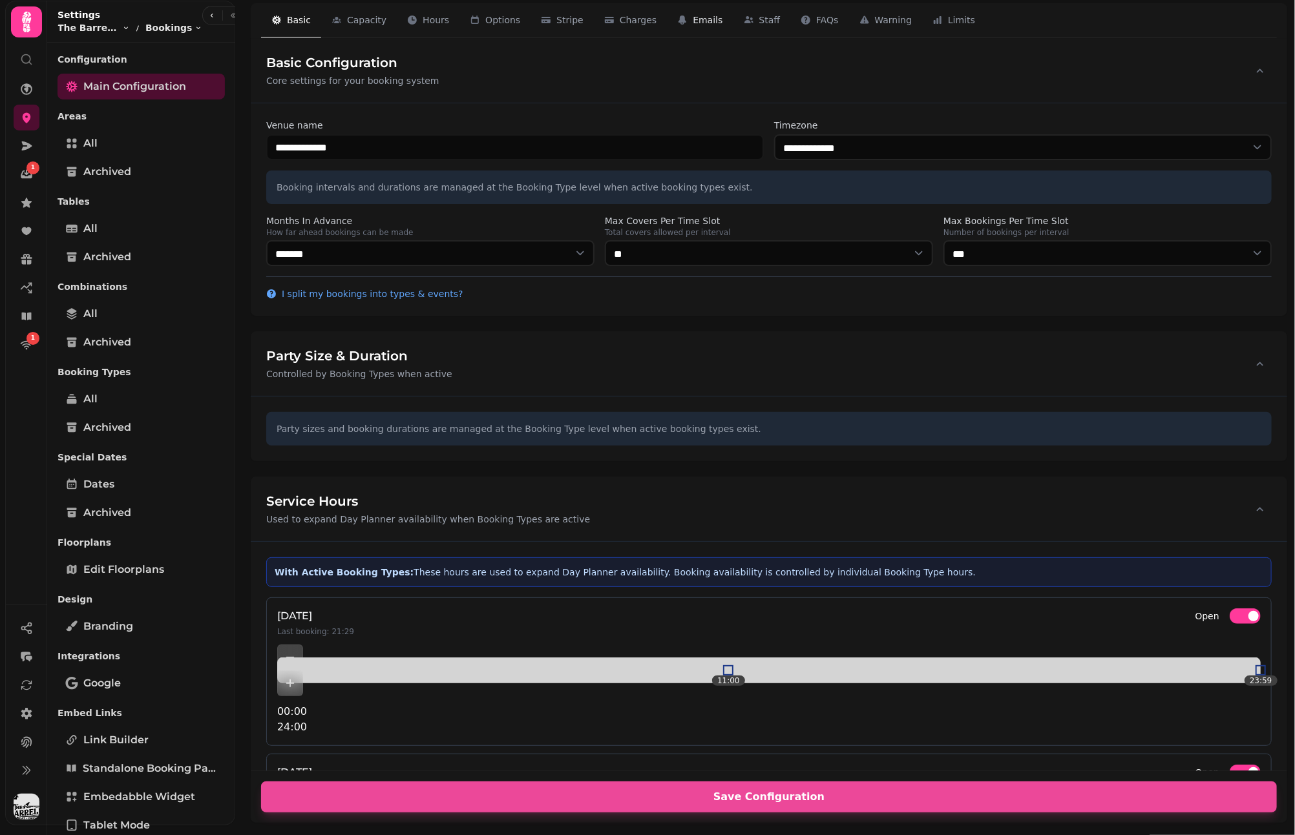
drag, startPoint x: 678, startPoint y: 34, endPoint x: 663, endPoint y: 26, distance: 16.8
click at [676, 33] on button "Emails 7" at bounding box center [700, 20] width 66 height 35
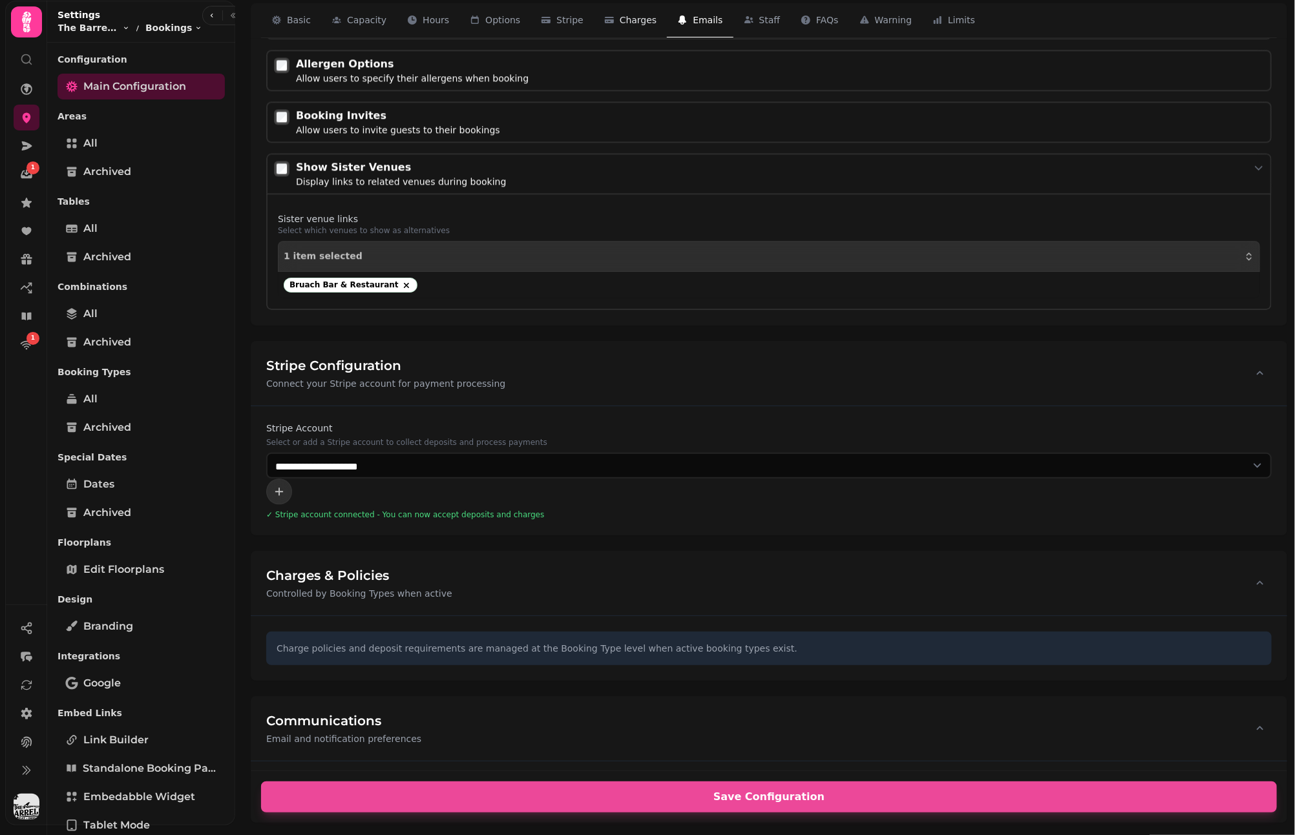
click at [630, 17] on span "Charges" at bounding box center [638, 20] width 37 height 13
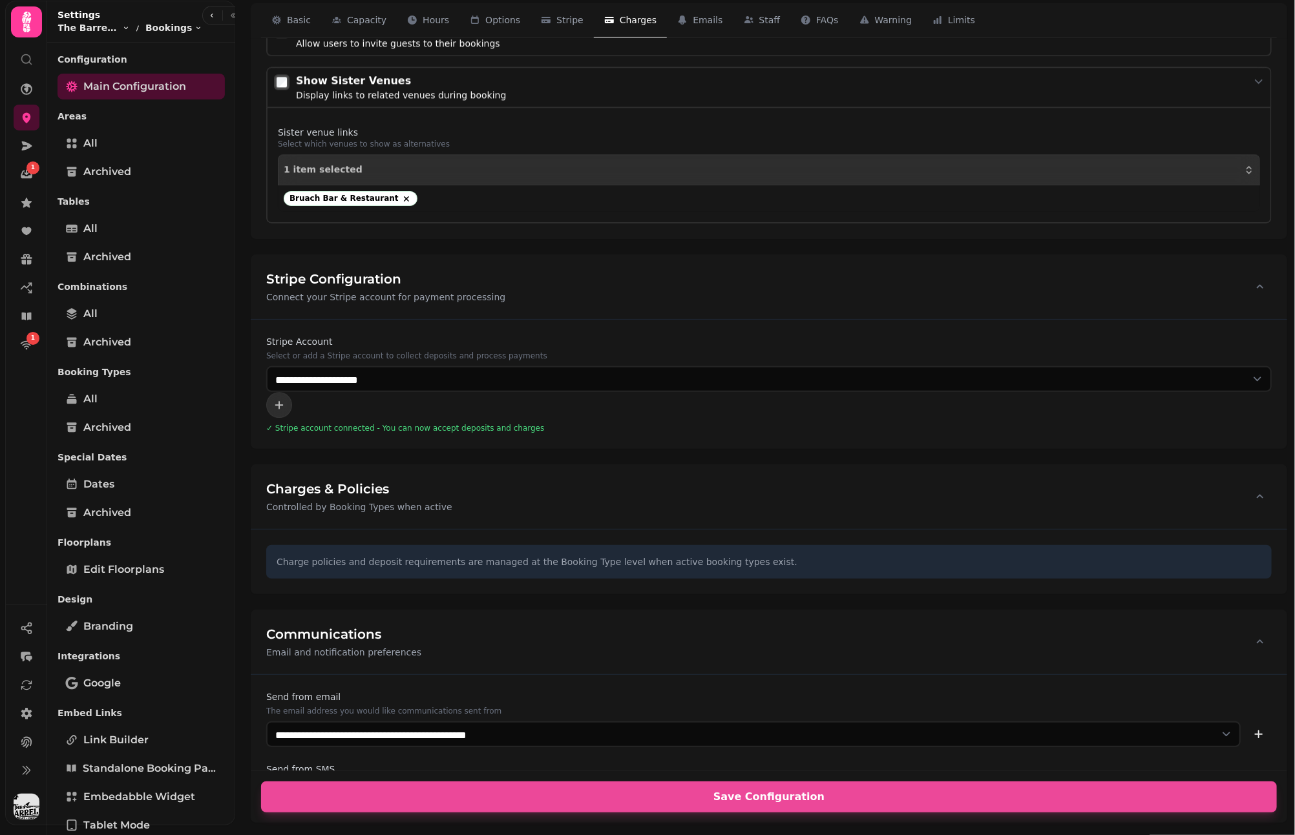
scroll to position [1992, 0]
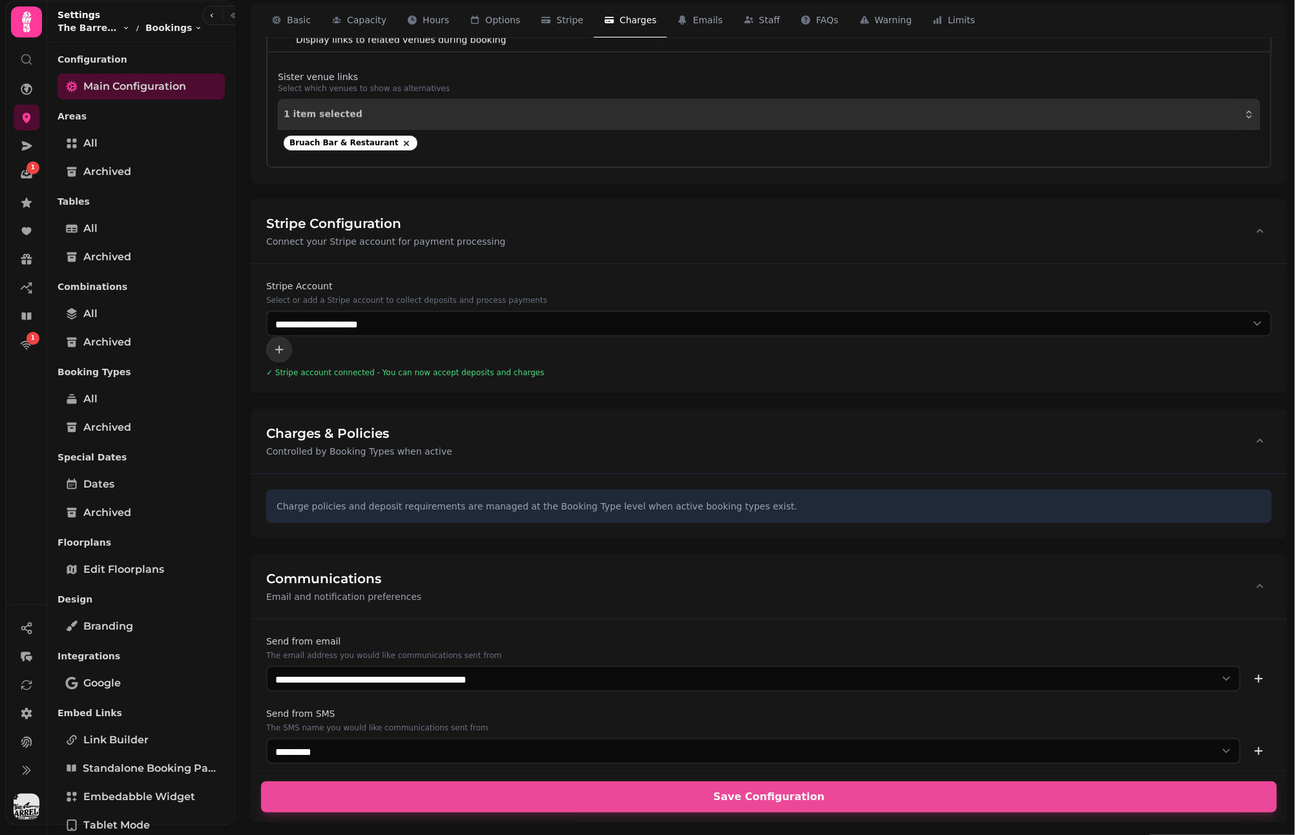
click at [74, 373] on p "Booking Types" at bounding box center [140, 371] width 167 height 23
click at [83, 401] on span "All" at bounding box center [90, 399] width 14 height 16
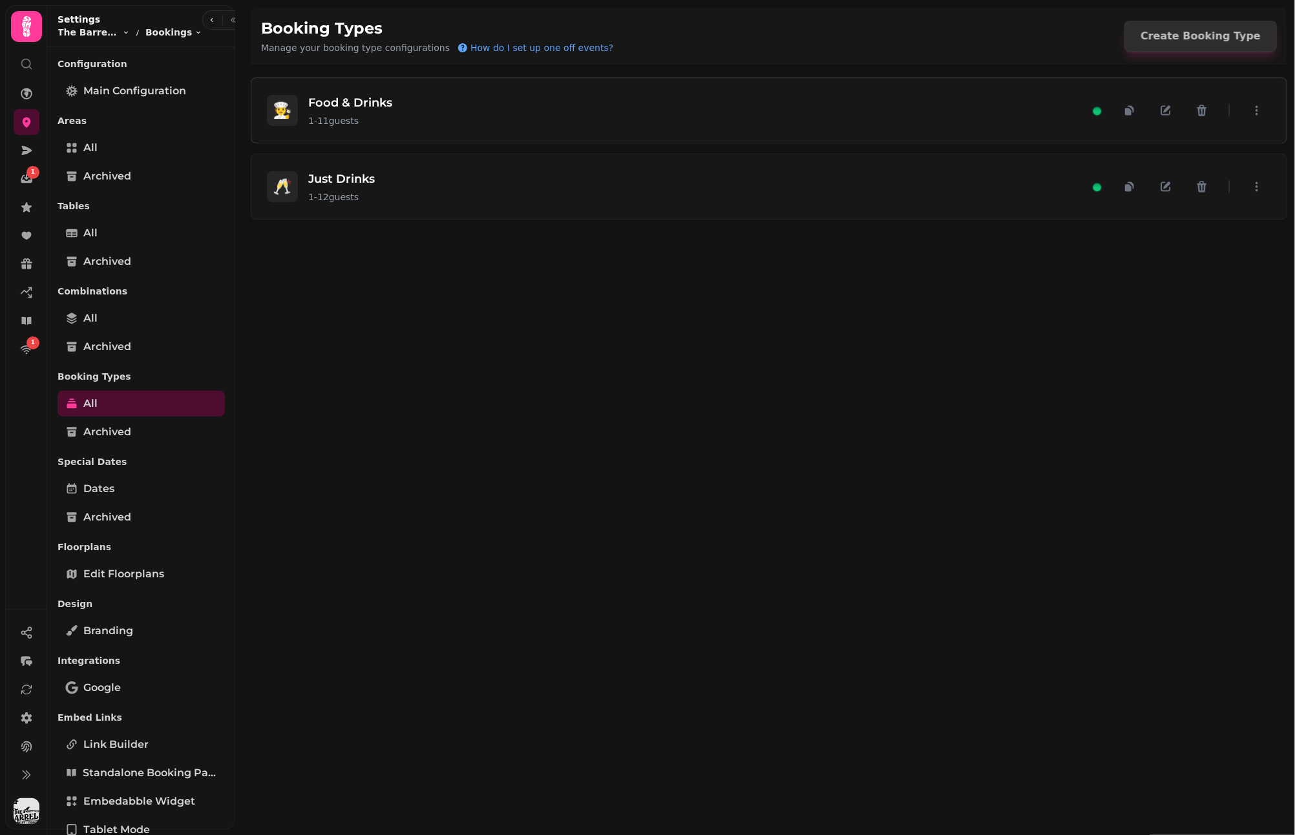
click at [435, 110] on div "🧑‍🍳 Food & Drinks 1 - 11 guests" at bounding box center [678, 111] width 822 height 34
click at [1233, 36] on span "Create Booking Type" at bounding box center [1200, 36] width 120 height 10
select select "*"
select select "****"
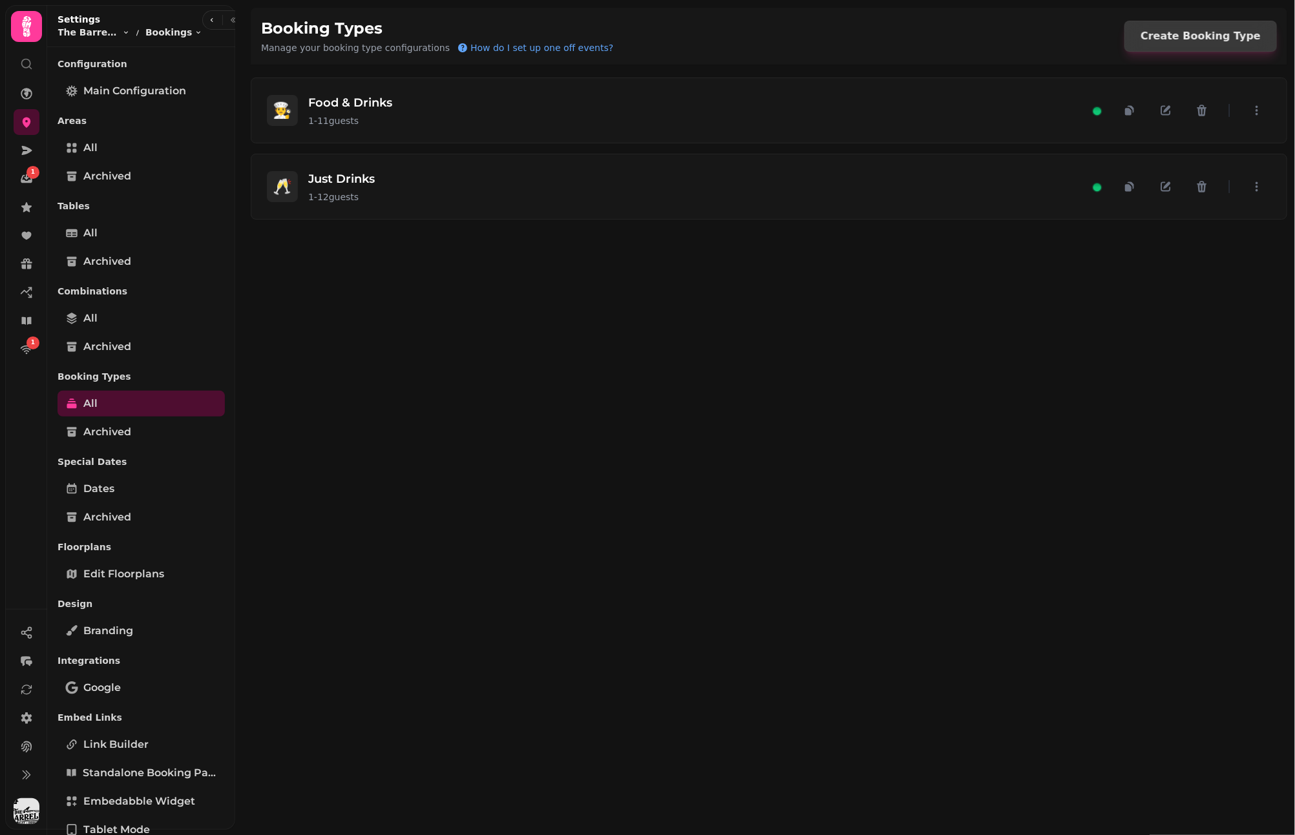
select select "******"
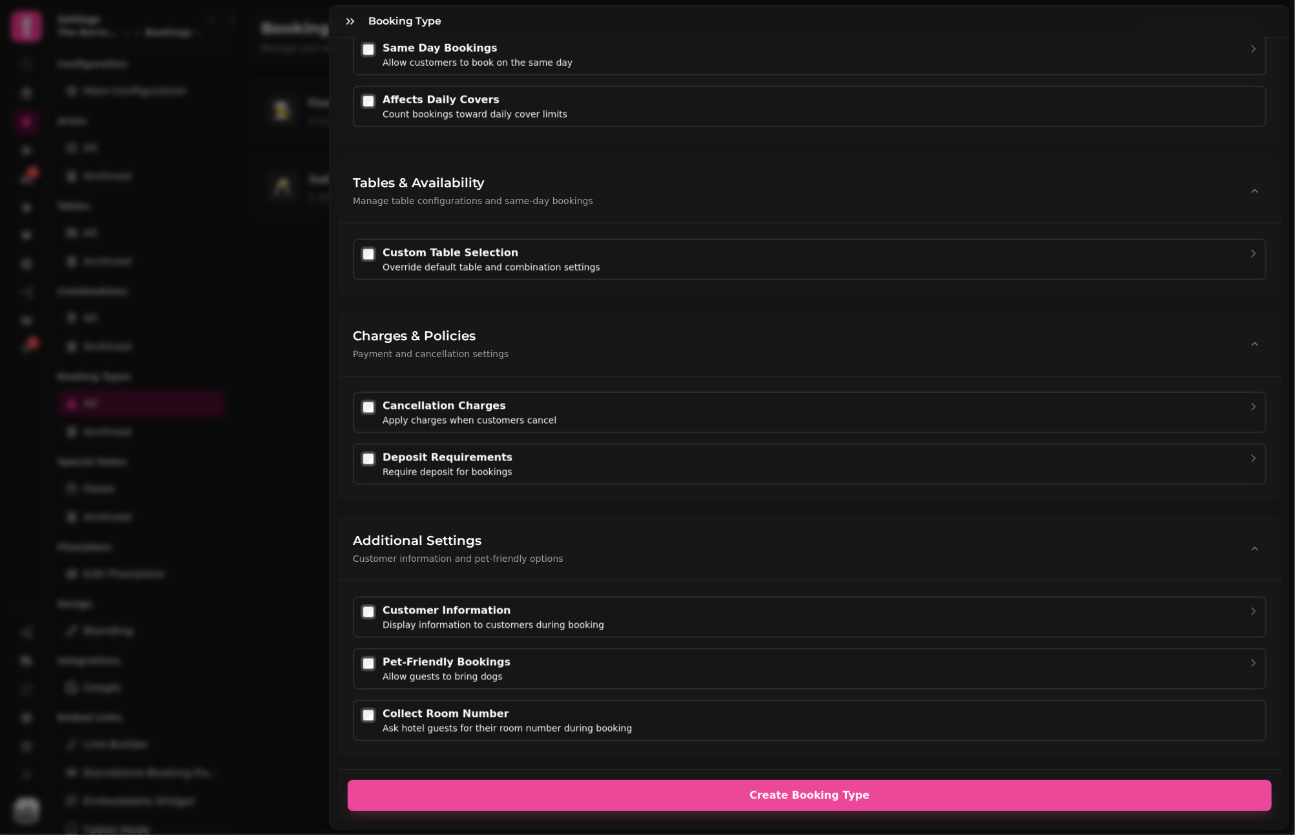
scroll to position [995, 0]
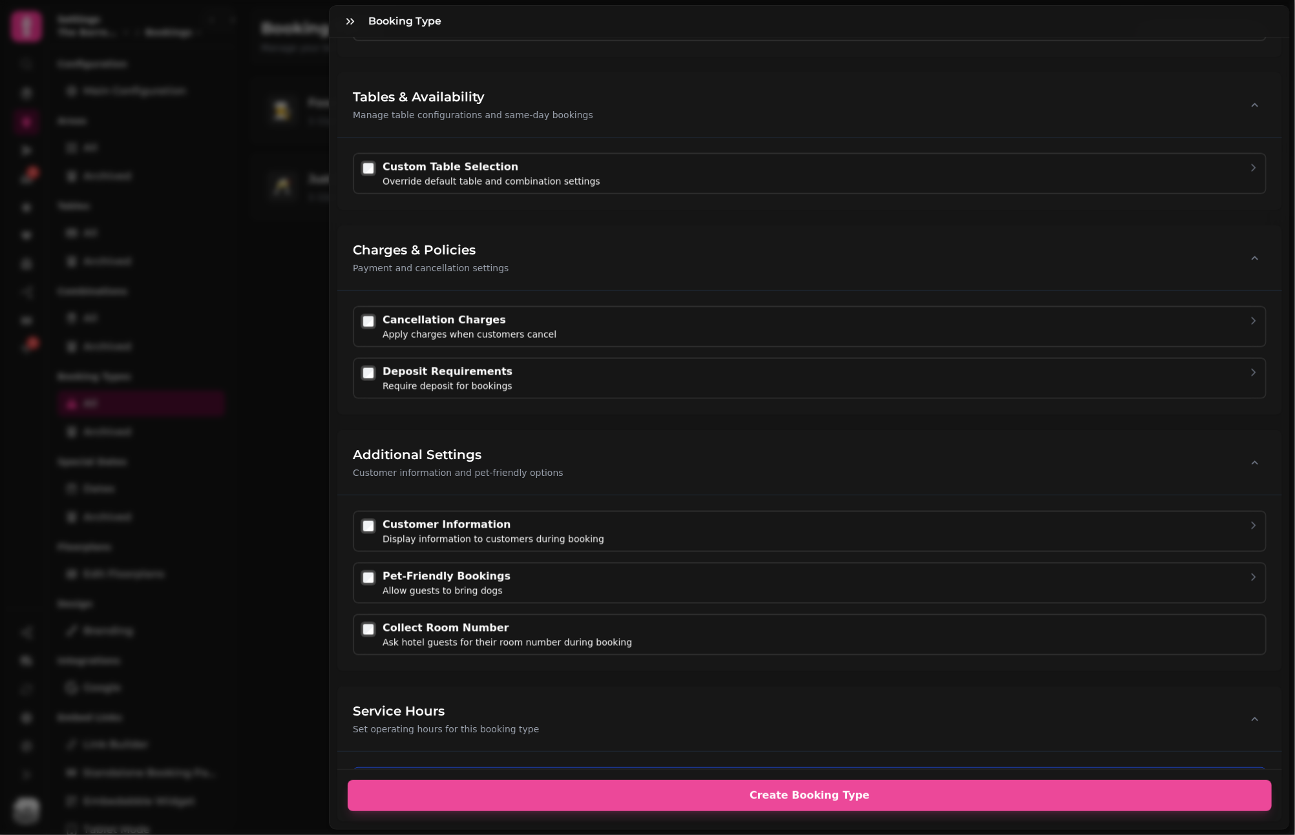
click at [525, 381] on div "Deposit Requirements Require deposit for bookings" at bounding box center [820, 378] width 877 height 28
select select "*"
select select "****"
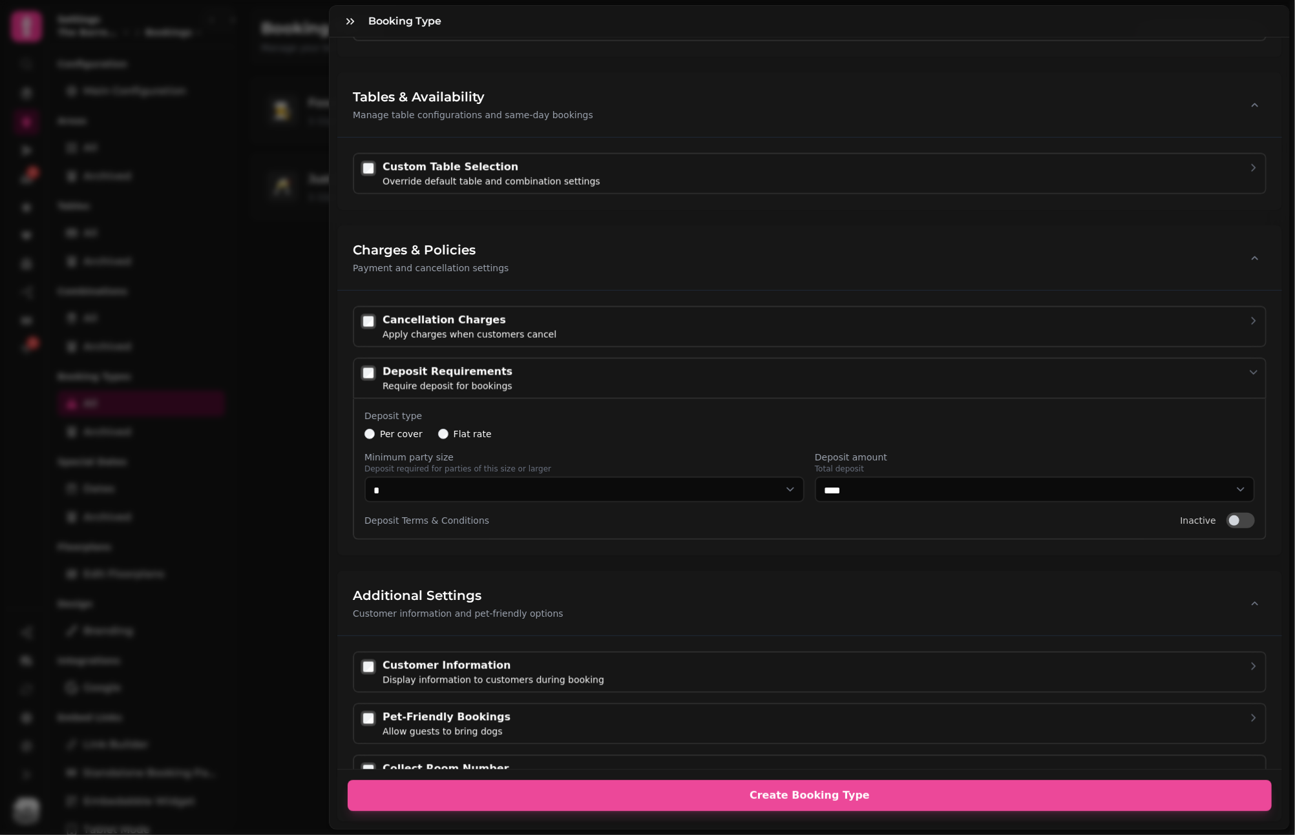
click at [454, 516] on label "Deposit Terms & Conditions" at bounding box center [426, 520] width 125 height 13
click at [448, 514] on label "Deposit Terms & Conditions" at bounding box center [426, 520] width 125 height 13
click at [488, 513] on div "Deposit Terms & Conditions Inactive Inactive" at bounding box center [809, 521] width 890 height 16
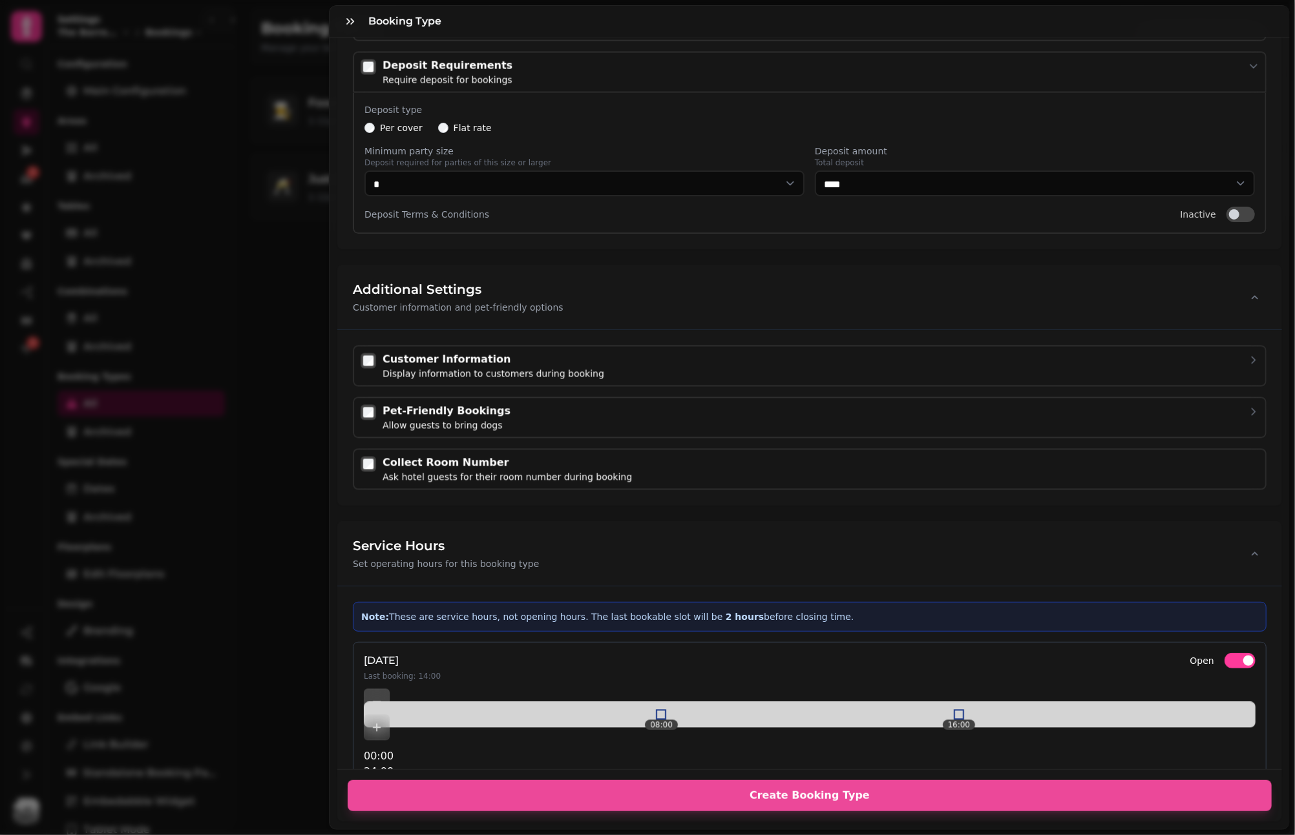
scroll to position [1165, 0]
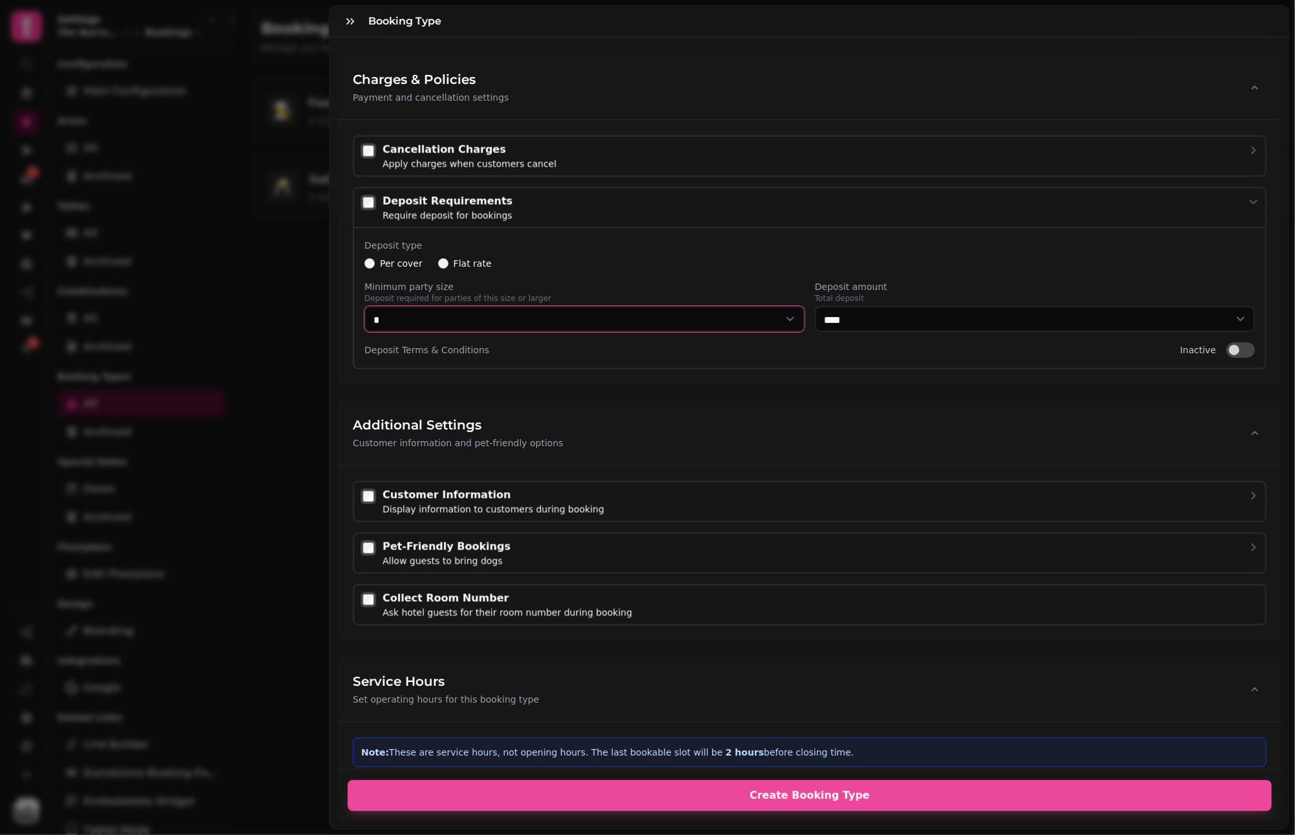
click at [433, 315] on select "* * * * * * * * * ** ** ** ** ** ** ** ** ** ** ** ** ** ** ** ** ** ** ** ** *…" at bounding box center [584, 319] width 440 height 26
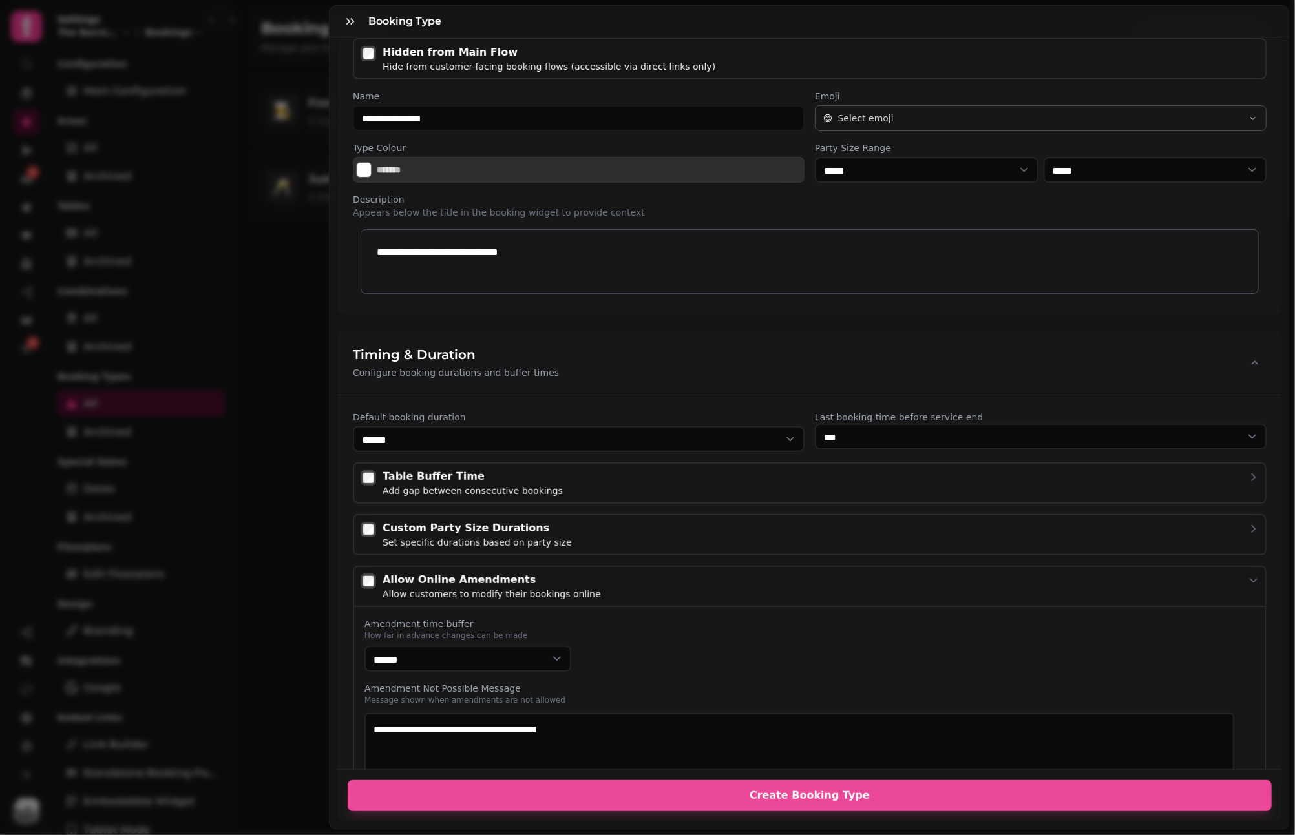
scroll to position [0, 0]
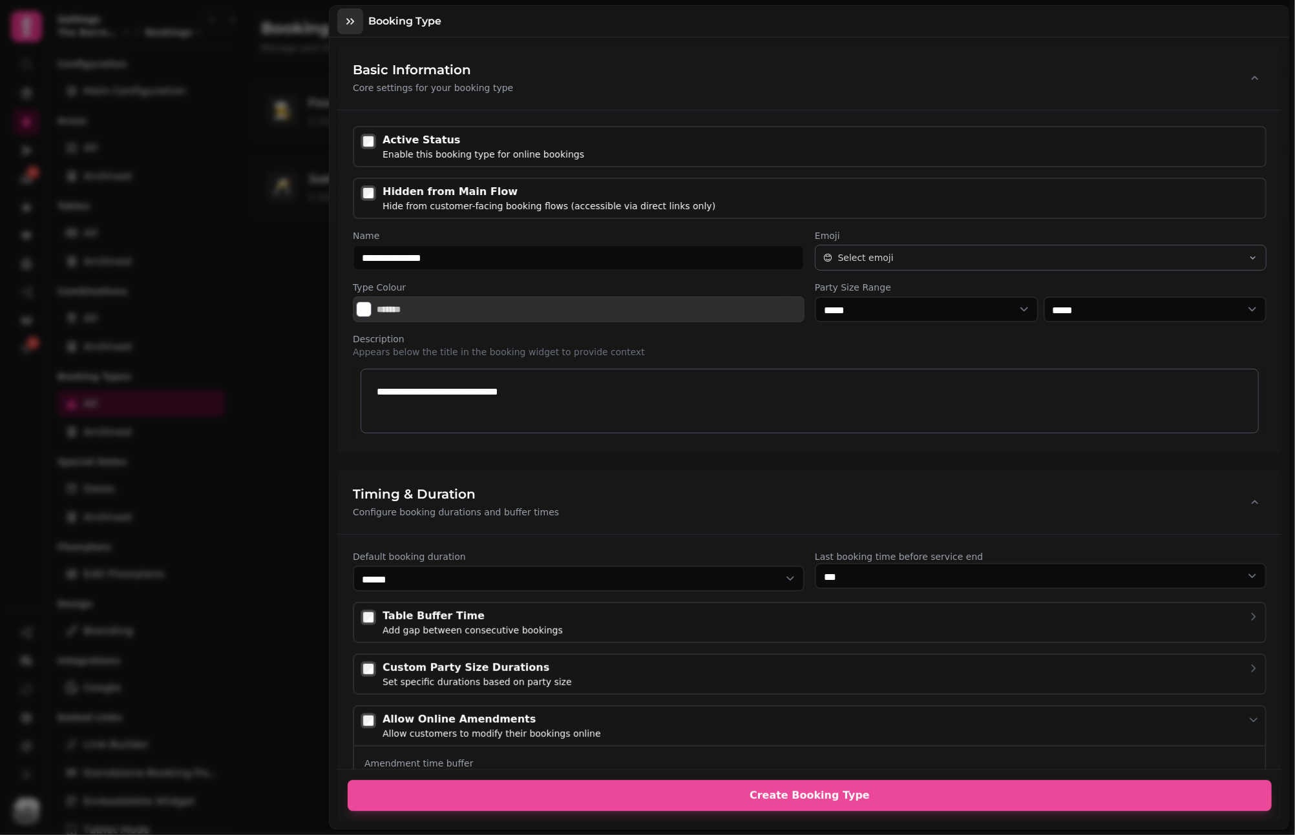
click at [337, 21] on button "button" at bounding box center [350, 21] width 26 height 26
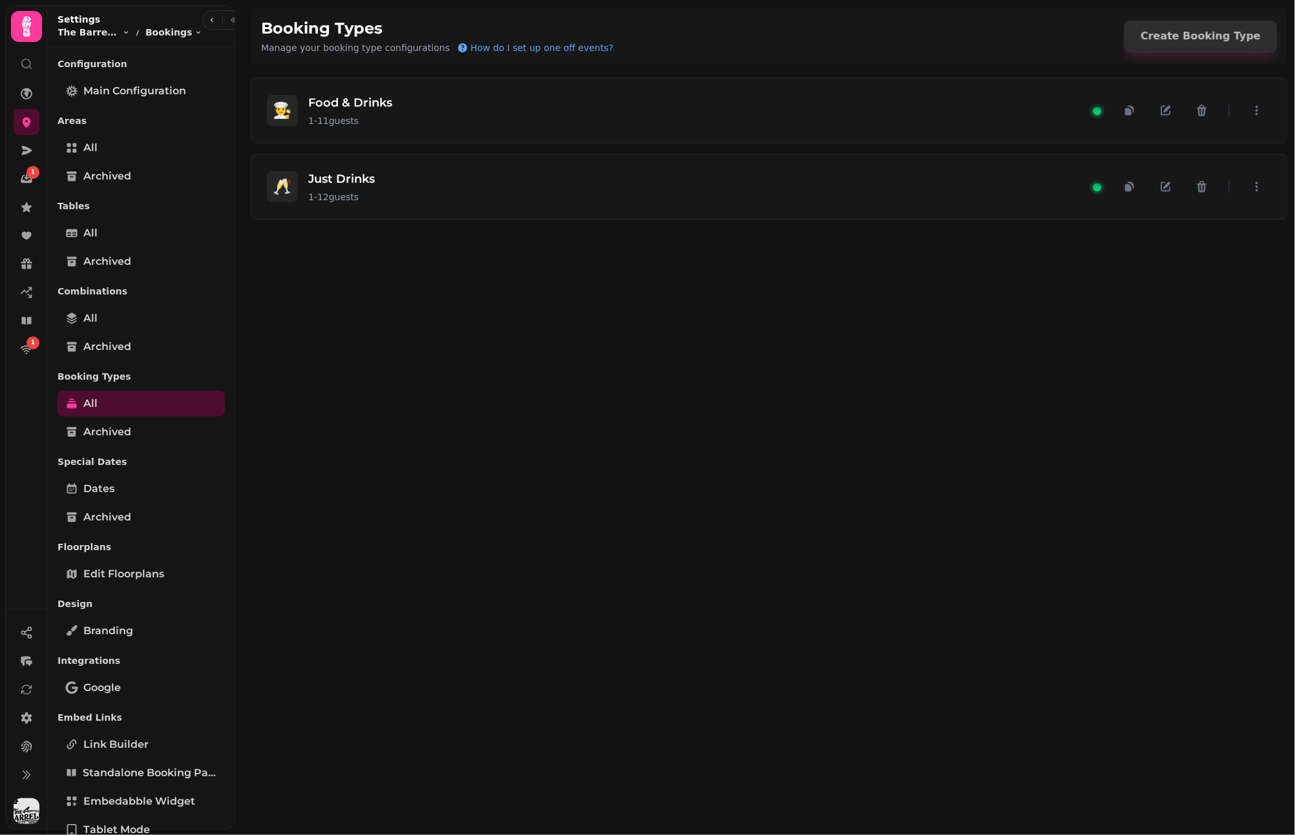
click at [587, 298] on div "🧑‍🍳 Food & Drinks 1 - 11 guests 🥂 Just Drinks 1 - 12 guests" at bounding box center [769, 446] width 1052 height 778
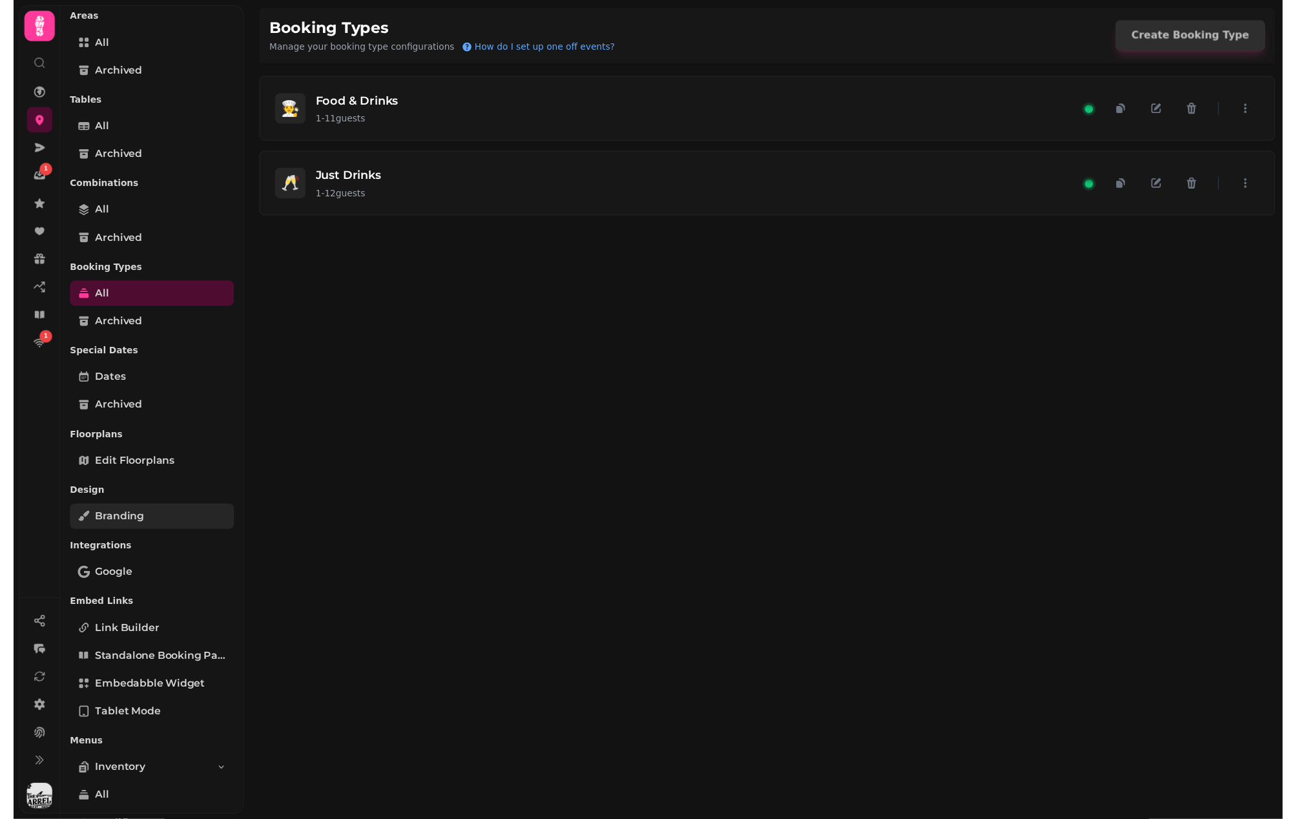
scroll to position [198, 0]
